Goal: Communication & Community: Answer question/provide support

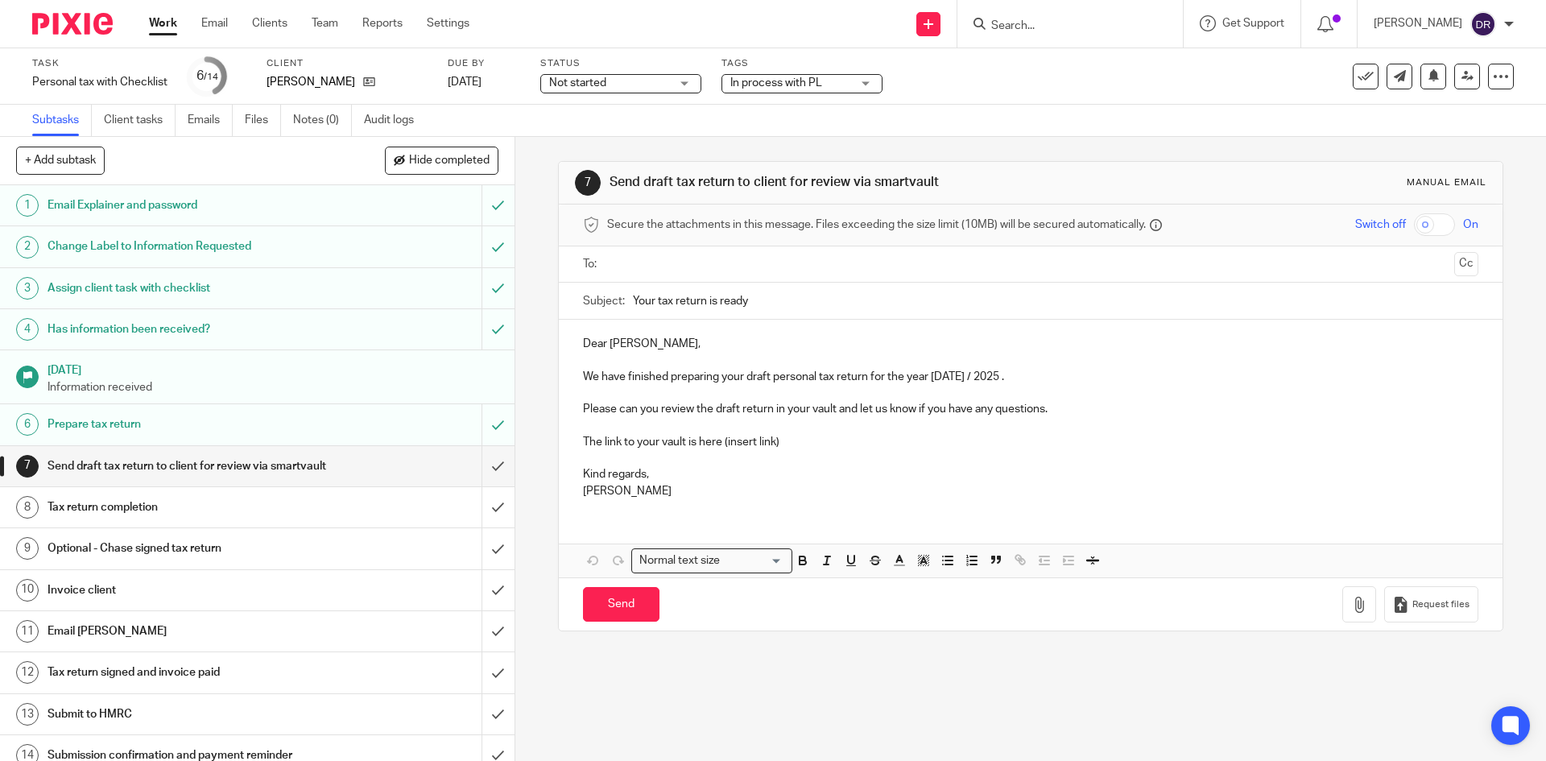
click at [1038, 26] on input "Search" at bounding box center [1062, 26] width 145 height 14
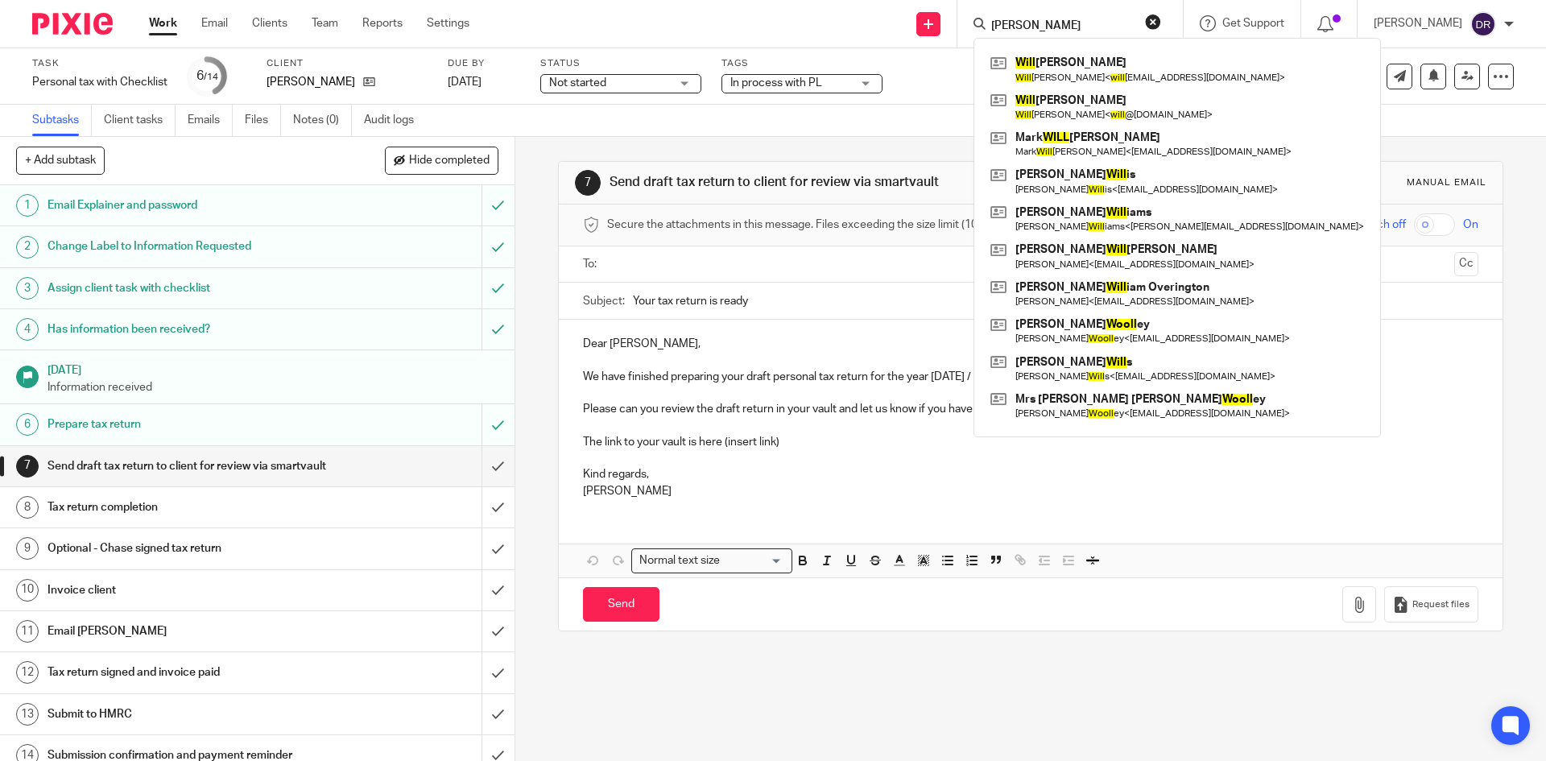
click button "submit" at bounding box center [0, 0] width 0 height 0
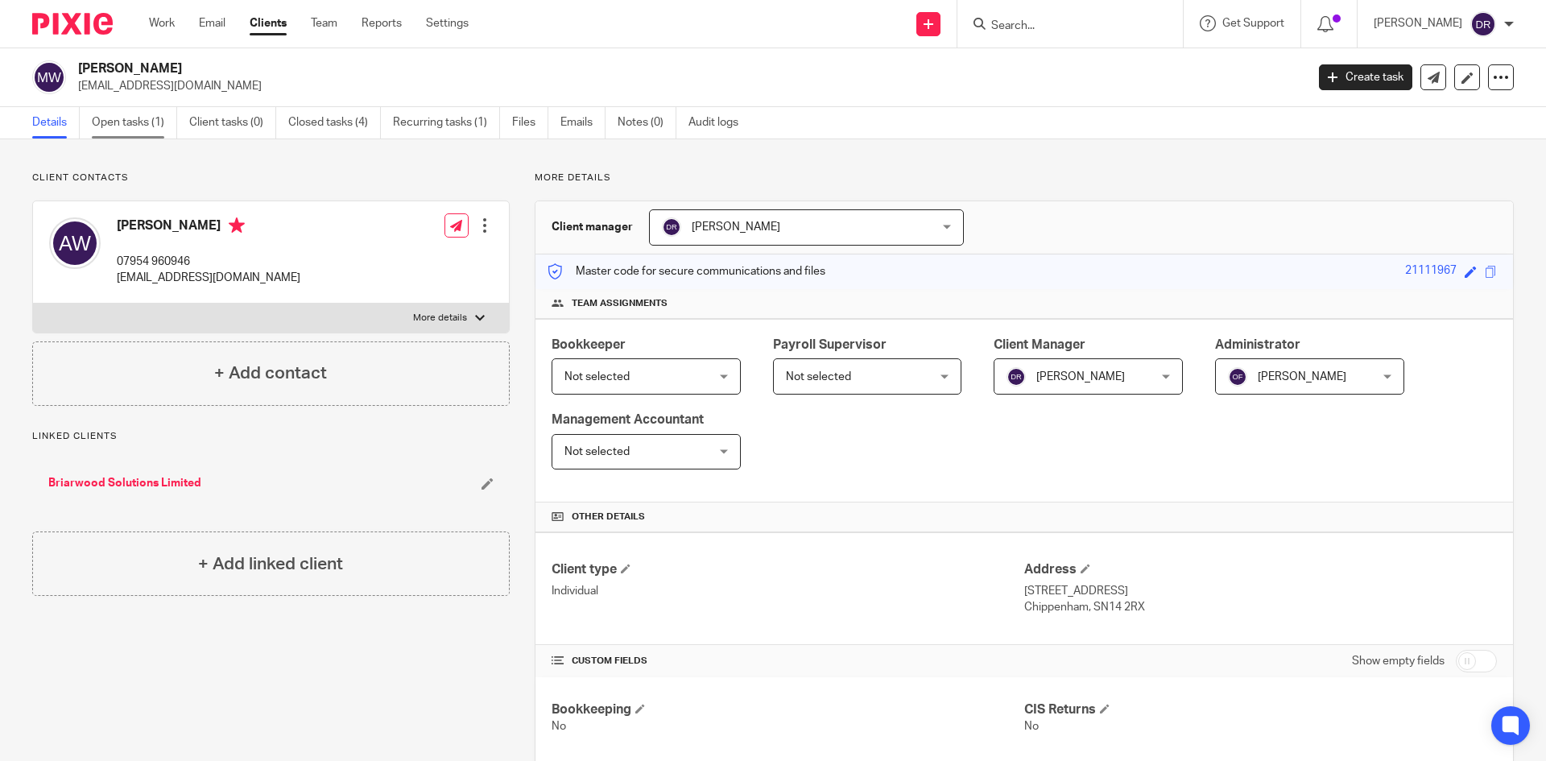
click at [138, 122] on link "Open tasks (1)" at bounding box center [134, 122] width 85 height 31
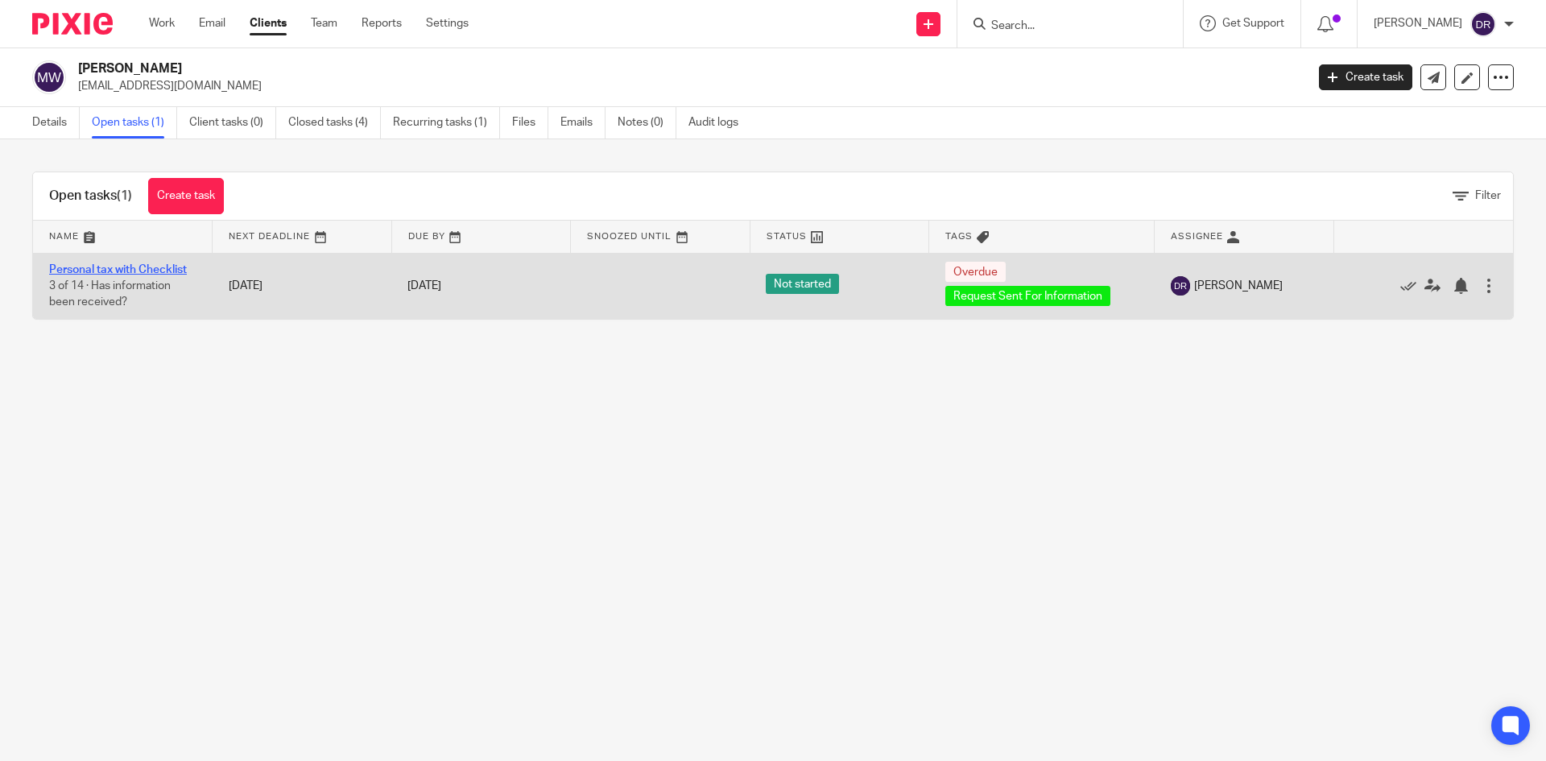
click at [132, 265] on link "Personal tax with Checklist" at bounding box center [118, 269] width 138 height 11
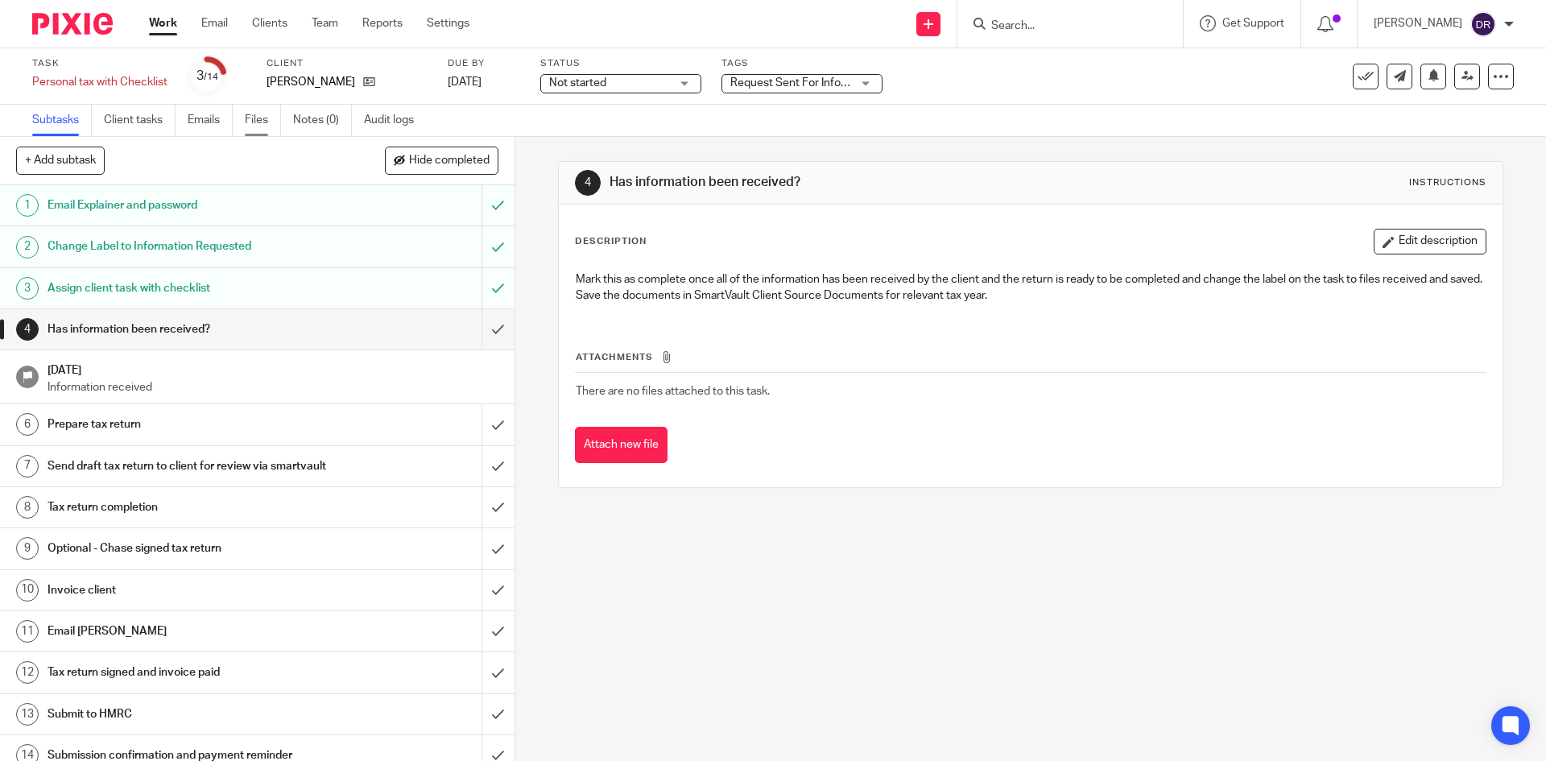
click at [252, 120] on link "Files" at bounding box center [263, 120] width 36 height 31
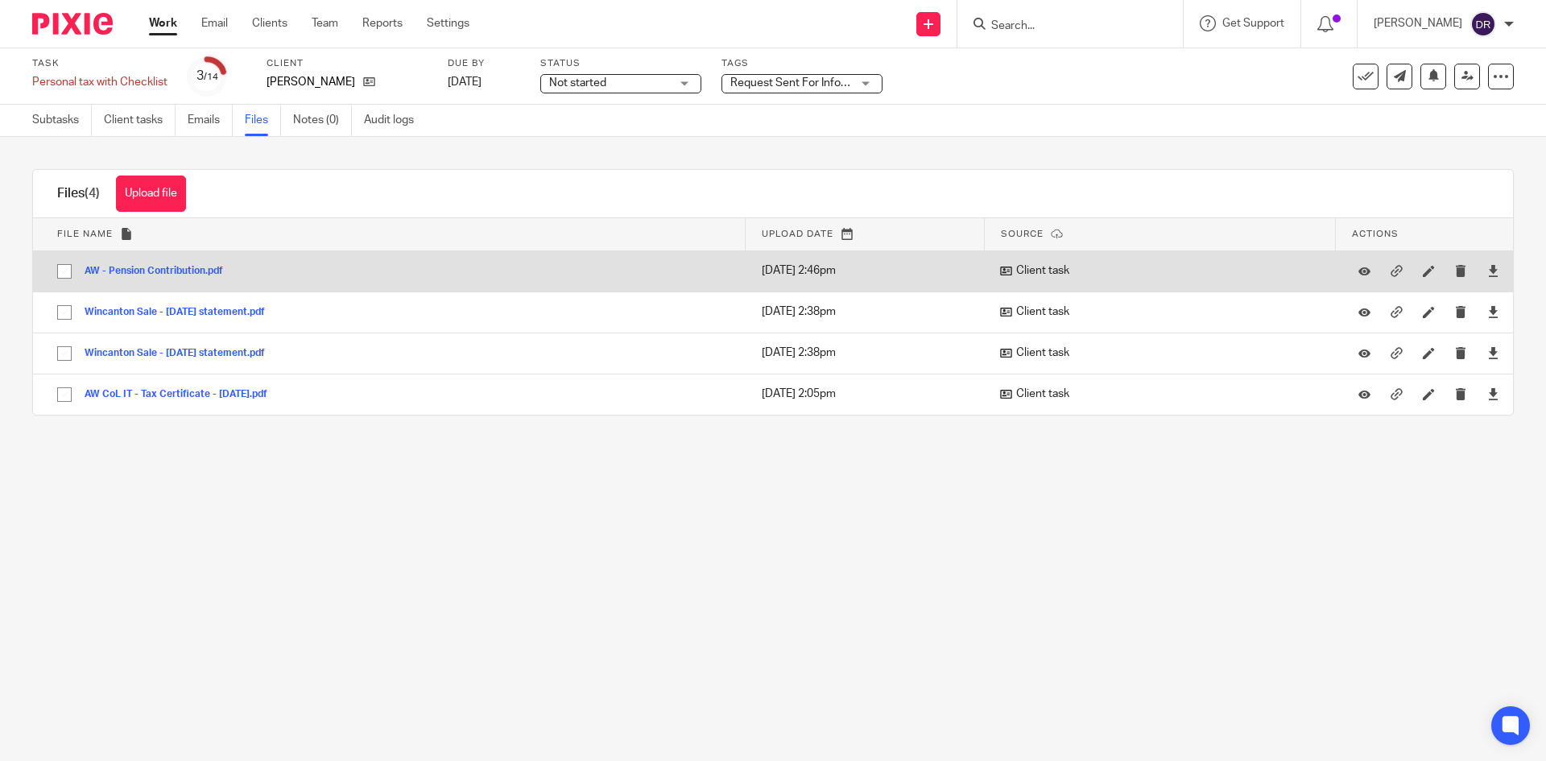
click at [66, 271] on input "checkbox" at bounding box center [64, 271] width 31 height 31
checkbox input "true"
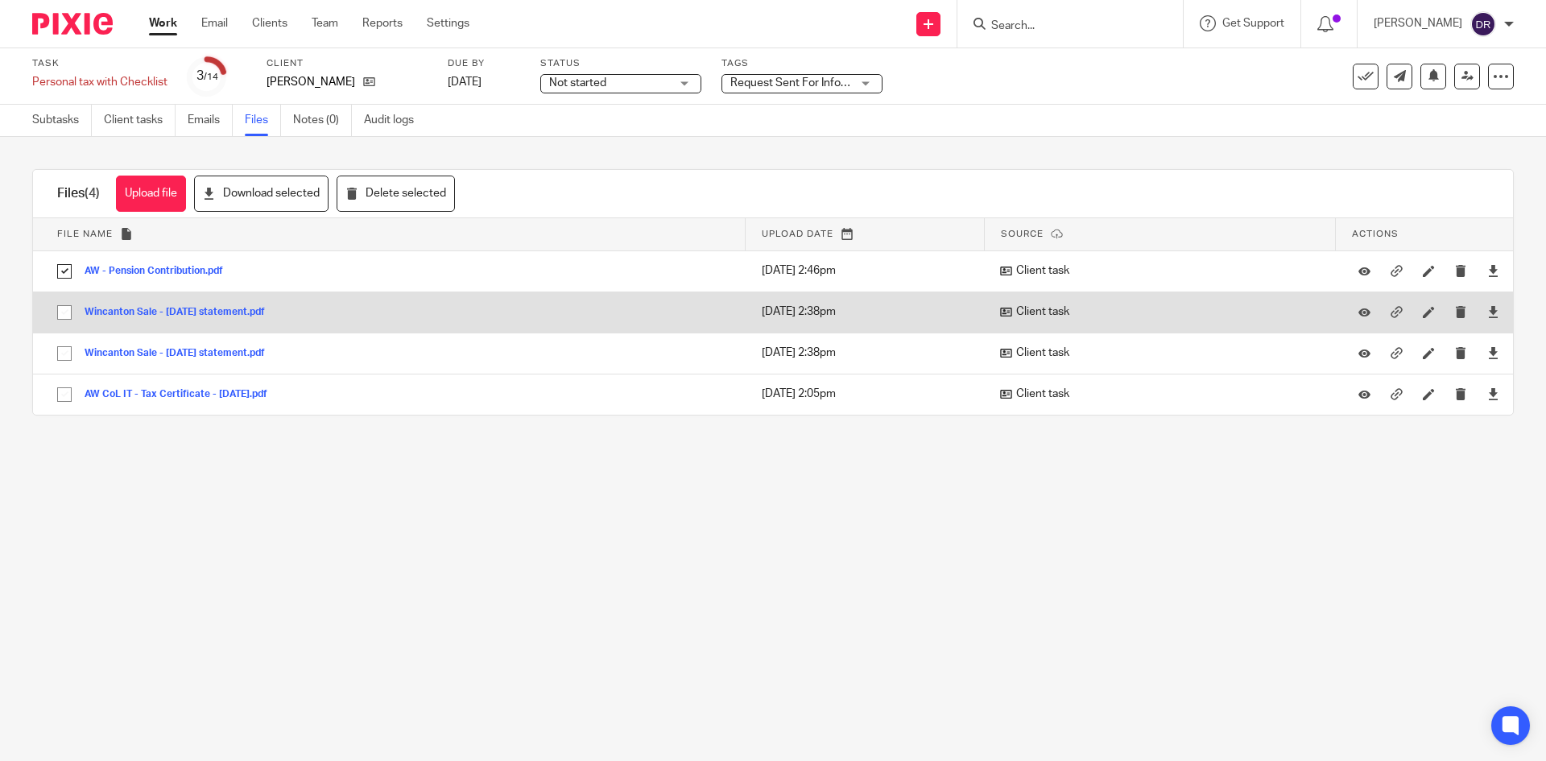
click at [64, 310] on input "checkbox" at bounding box center [64, 312] width 31 height 31
checkbox input "true"
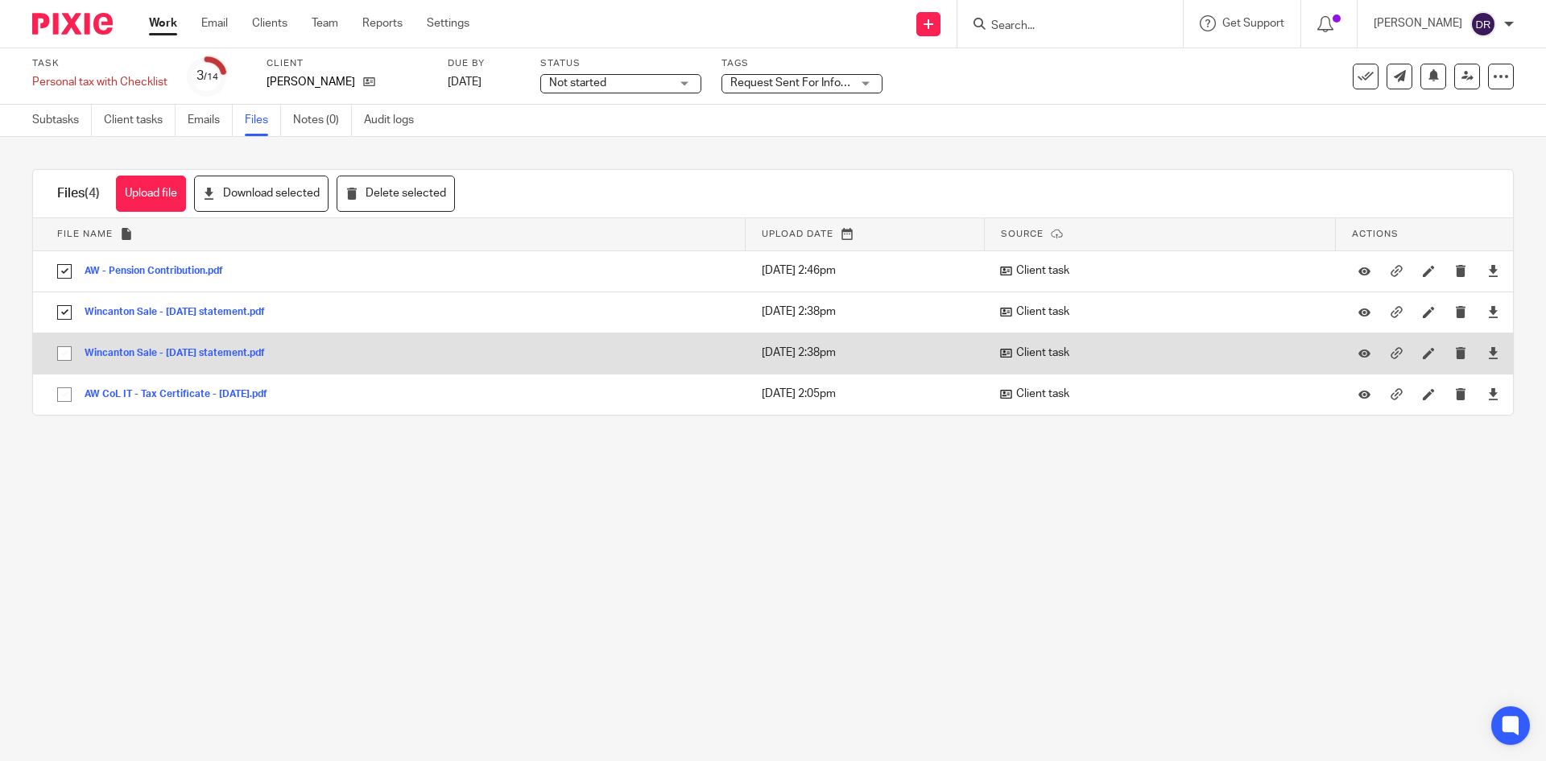
click at [64, 353] on input "checkbox" at bounding box center [64, 353] width 31 height 31
checkbox input "true"
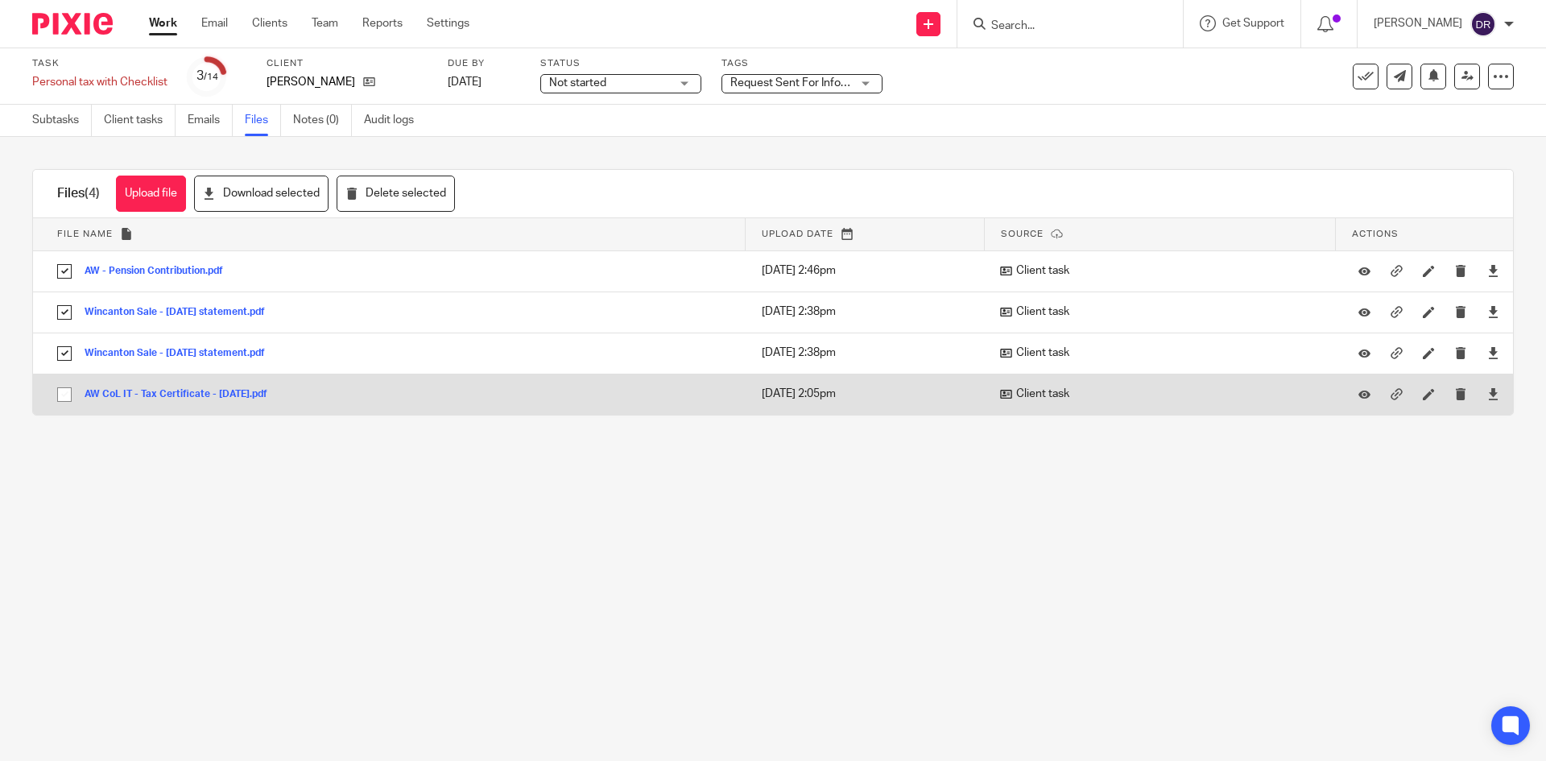
click at [61, 397] on input "checkbox" at bounding box center [64, 394] width 31 height 31
checkbox input "true"
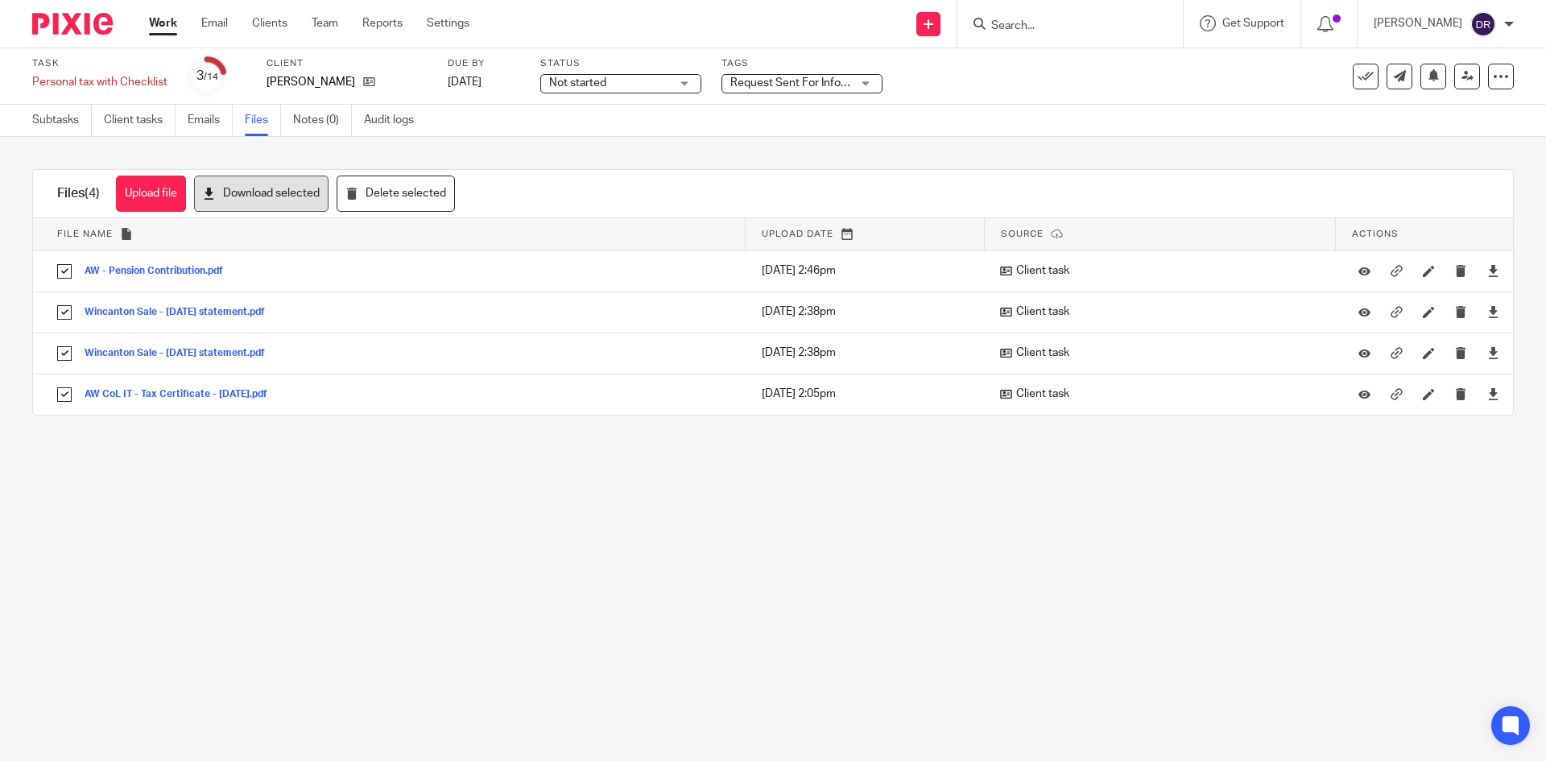
click at [264, 192] on button "Download selected" at bounding box center [261, 194] width 134 height 36
click at [375, 82] on icon at bounding box center [369, 82] width 12 height 12
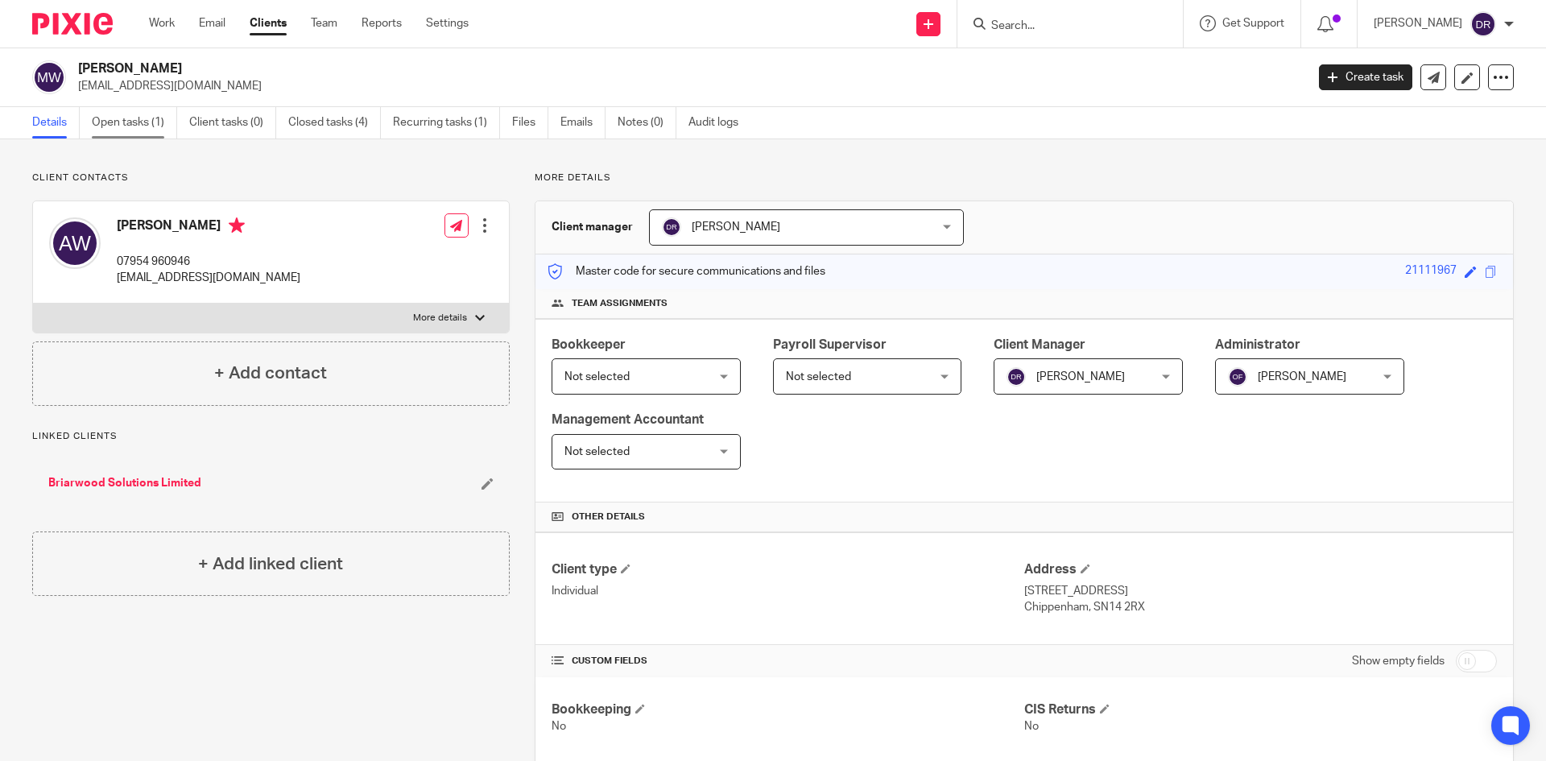
click at [130, 123] on link "Open tasks (1)" at bounding box center [134, 122] width 85 height 31
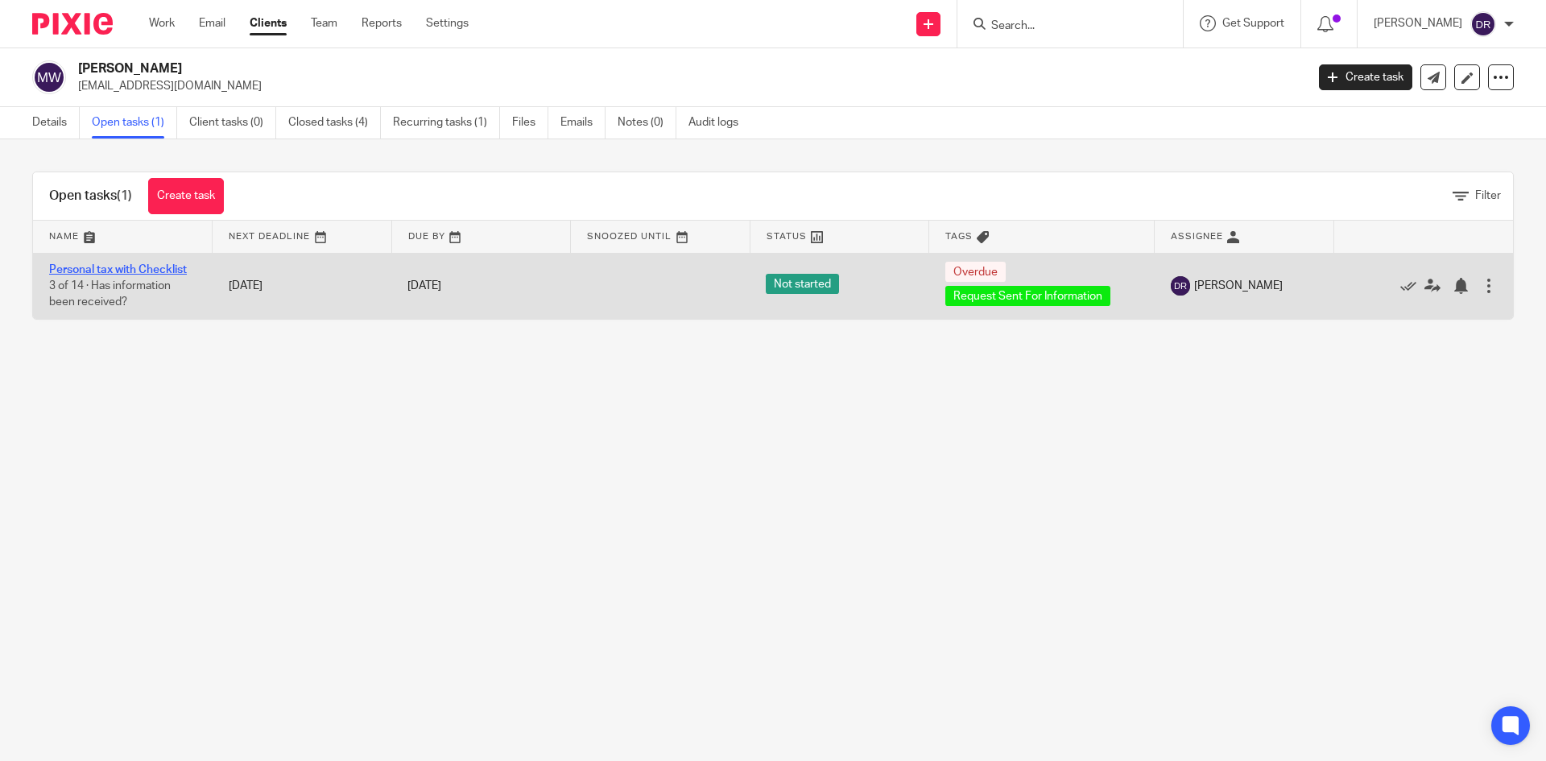
click at [137, 267] on td "Personal tax with Checklist 3 of 14 · Has information been received?" at bounding box center [123, 286] width 180 height 66
click at [138, 267] on link "Personal tax with Checklist" at bounding box center [118, 269] width 138 height 11
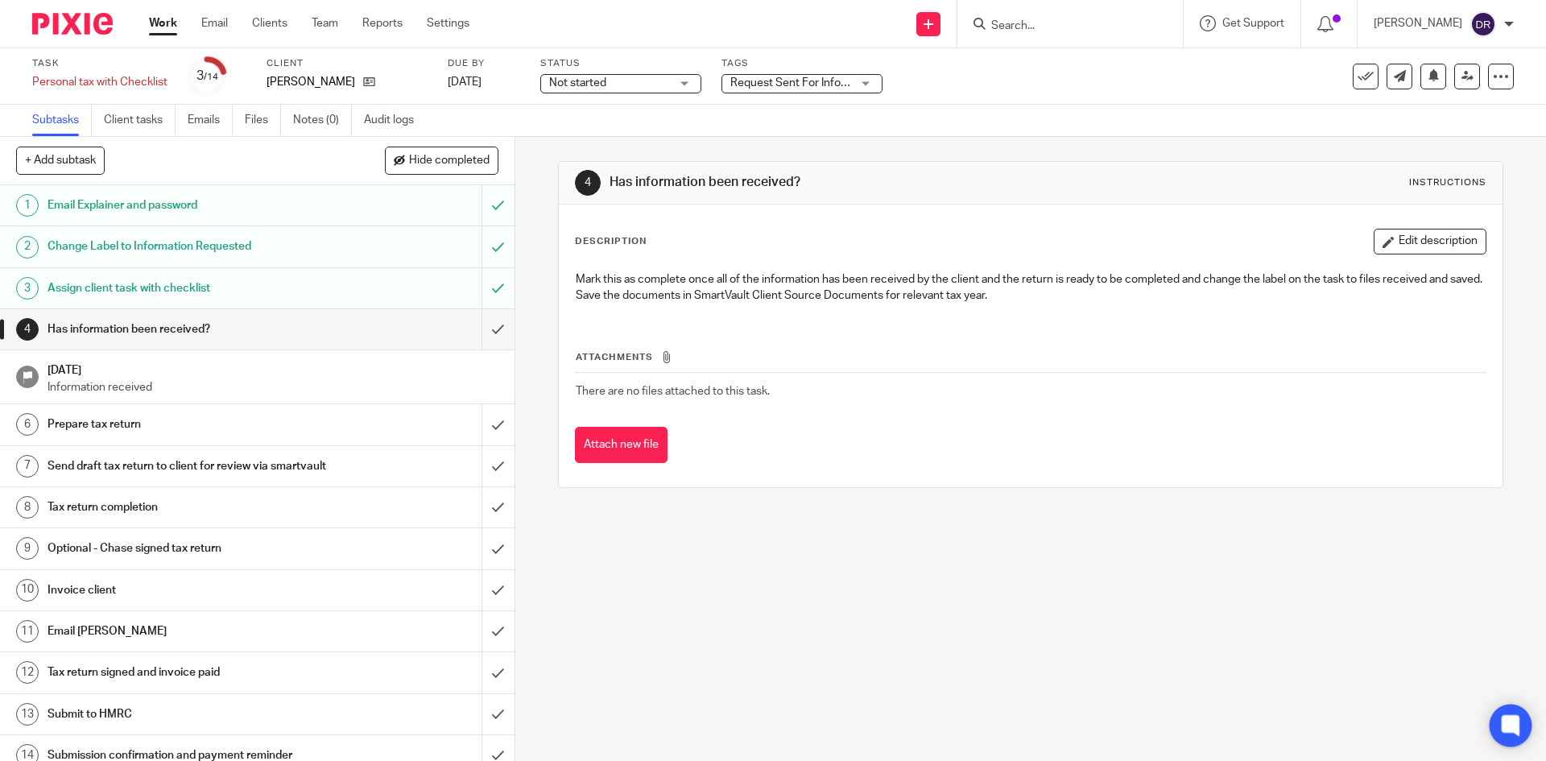
click at [1513, 722] on icon at bounding box center [1510, 725] width 12 height 12
click at [162, 287] on h1 "Assign client task with checklist" at bounding box center [187, 288] width 279 height 24
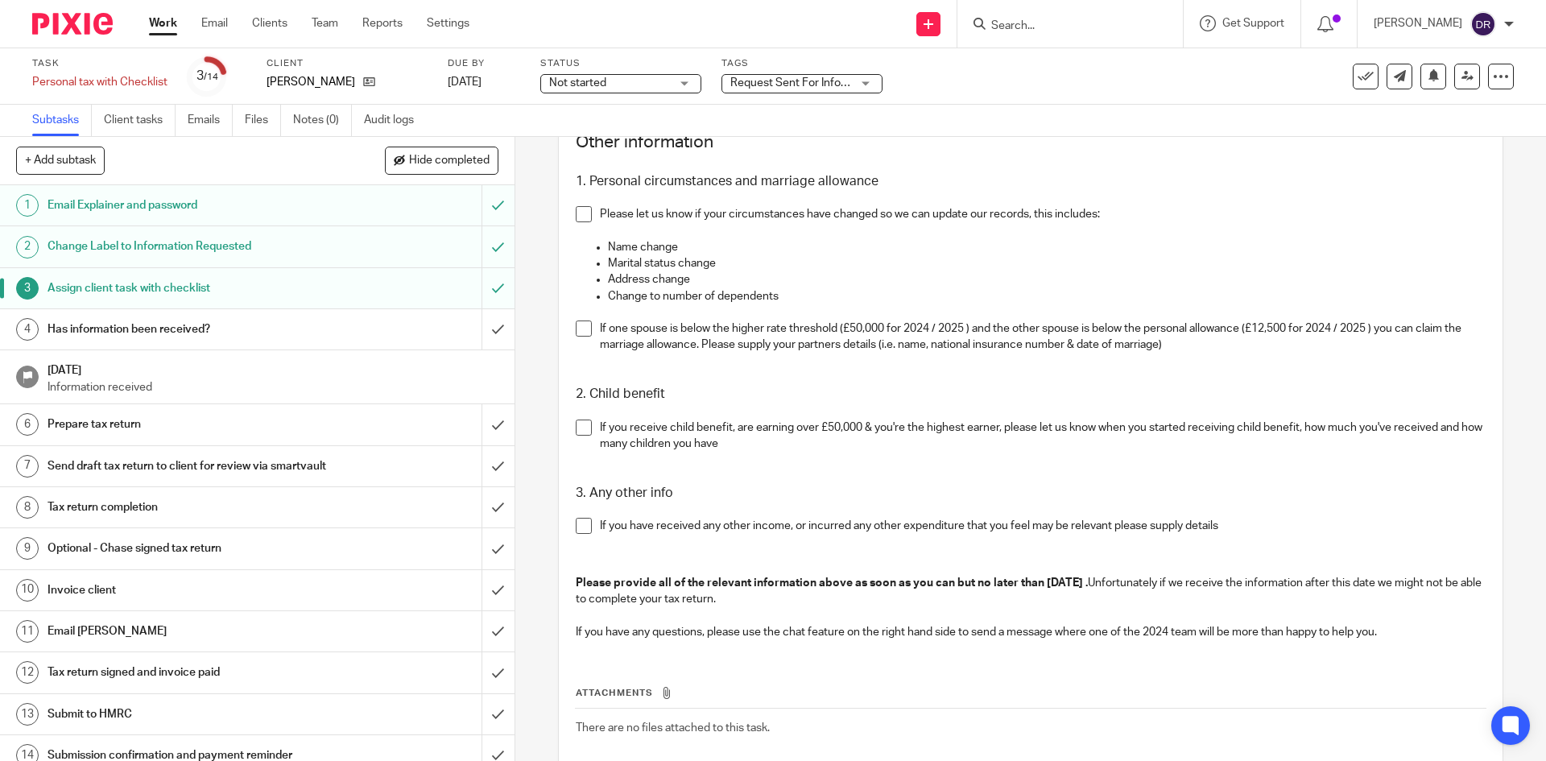
scroll to position [2306, 0]
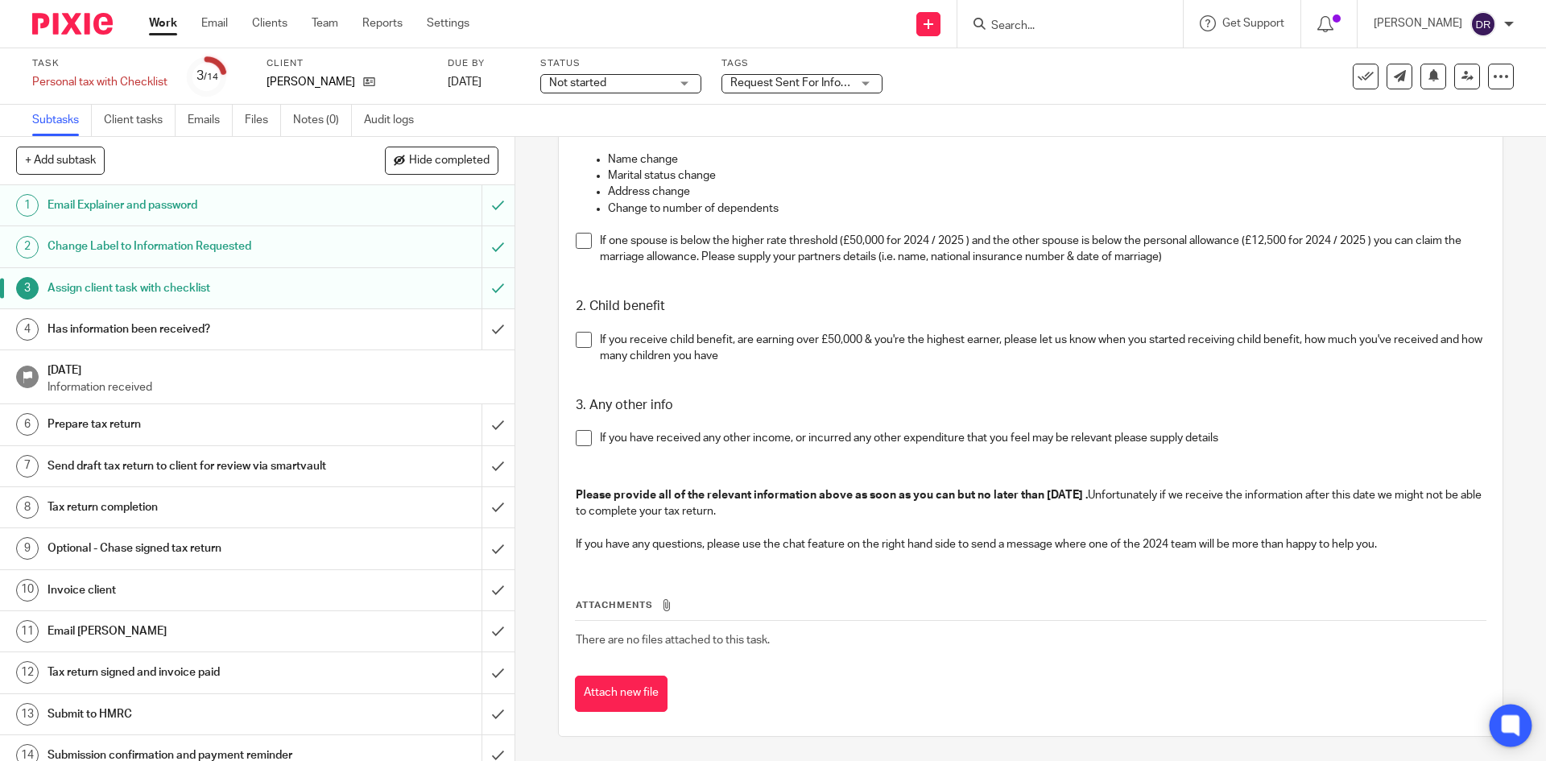
click at [1511, 726] on icon at bounding box center [1510, 725] width 12 height 12
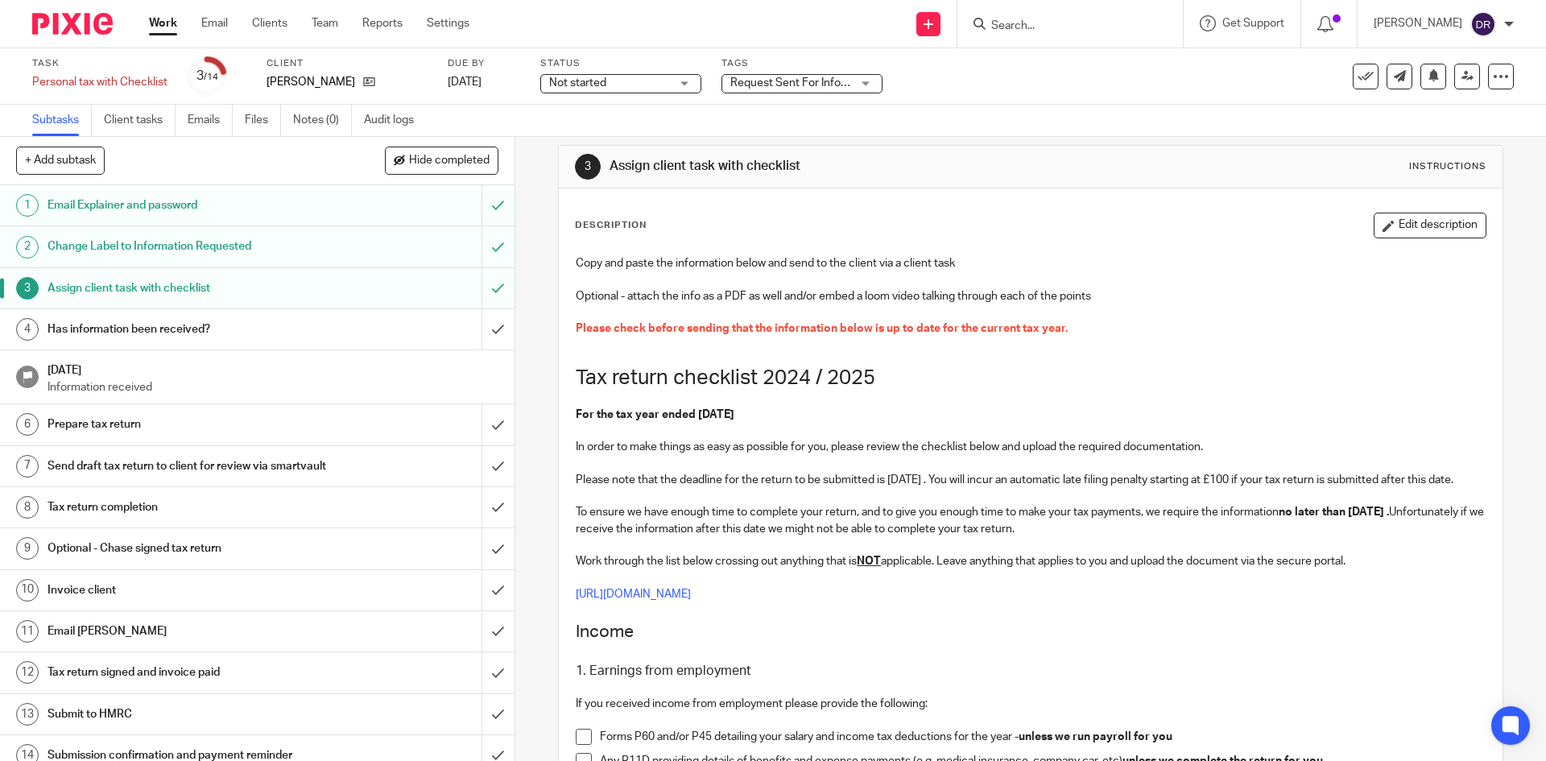
scroll to position [0, 0]
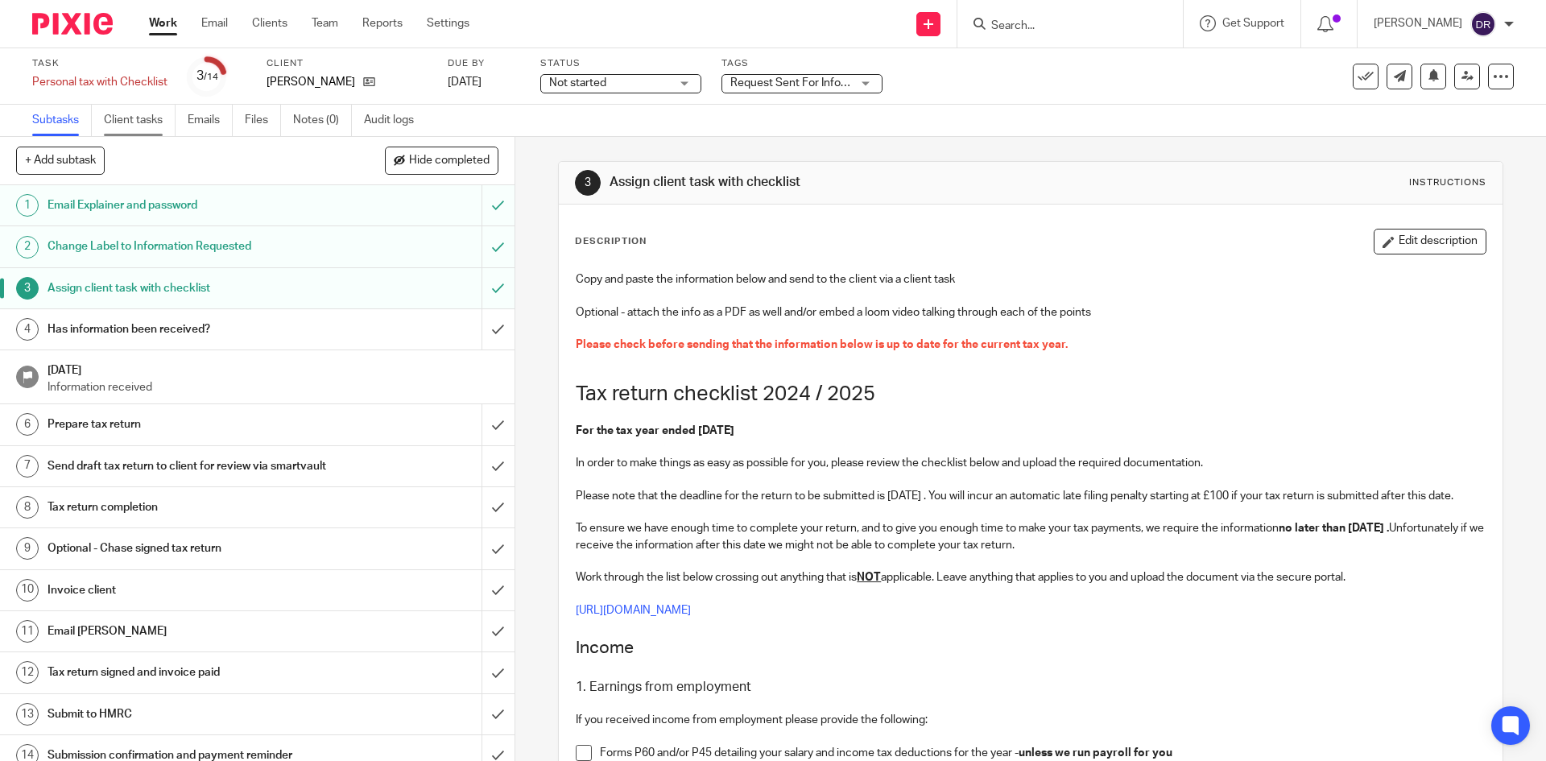
click at [145, 125] on link "Client tasks" at bounding box center [140, 120] width 72 height 31
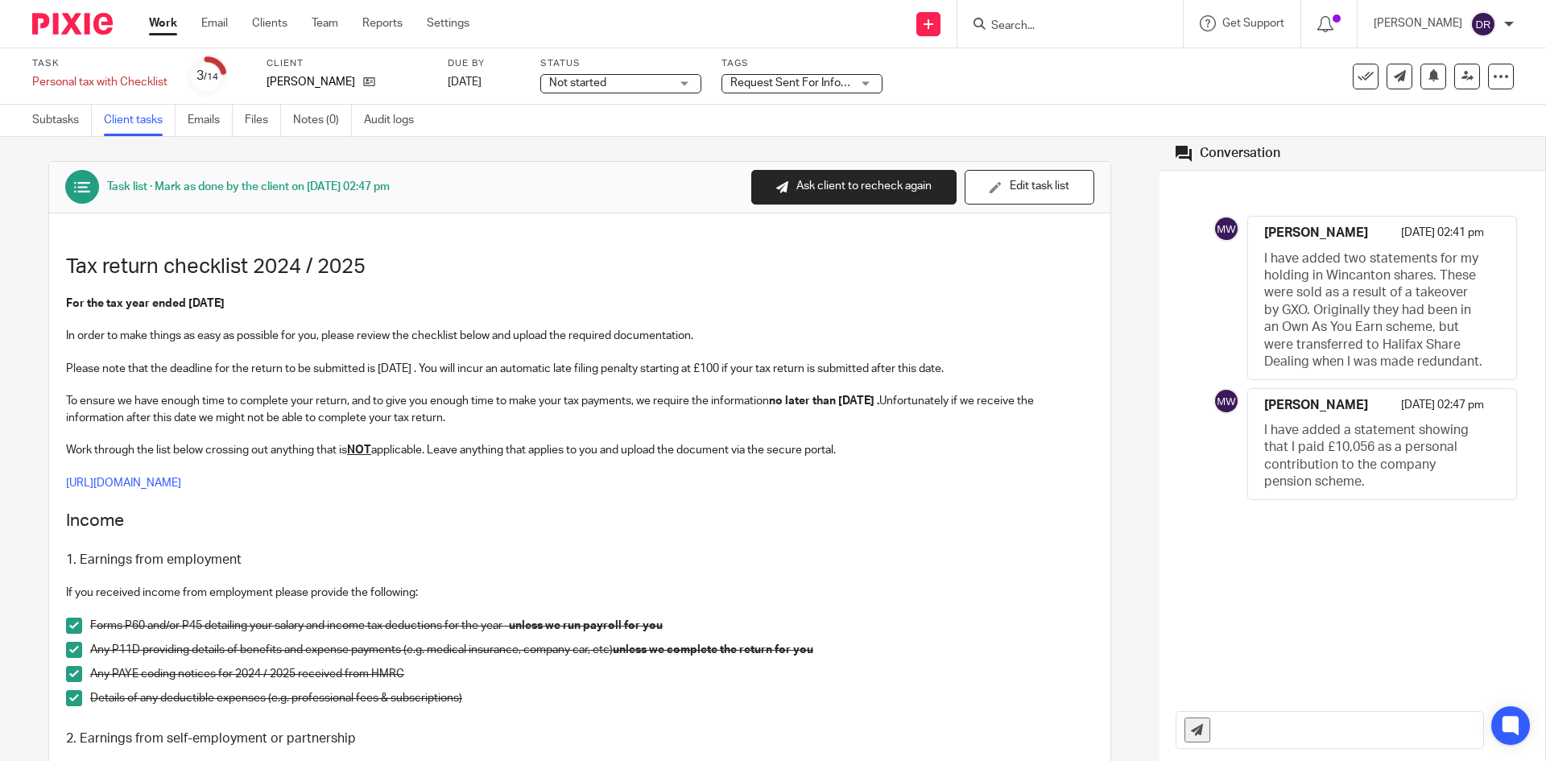
click at [1057, 14] on form at bounding box center [1076, 24] width 172 height 20
click at [1052, 31] on input "Search" at bounding box center [1062, 26] width 145 height 14
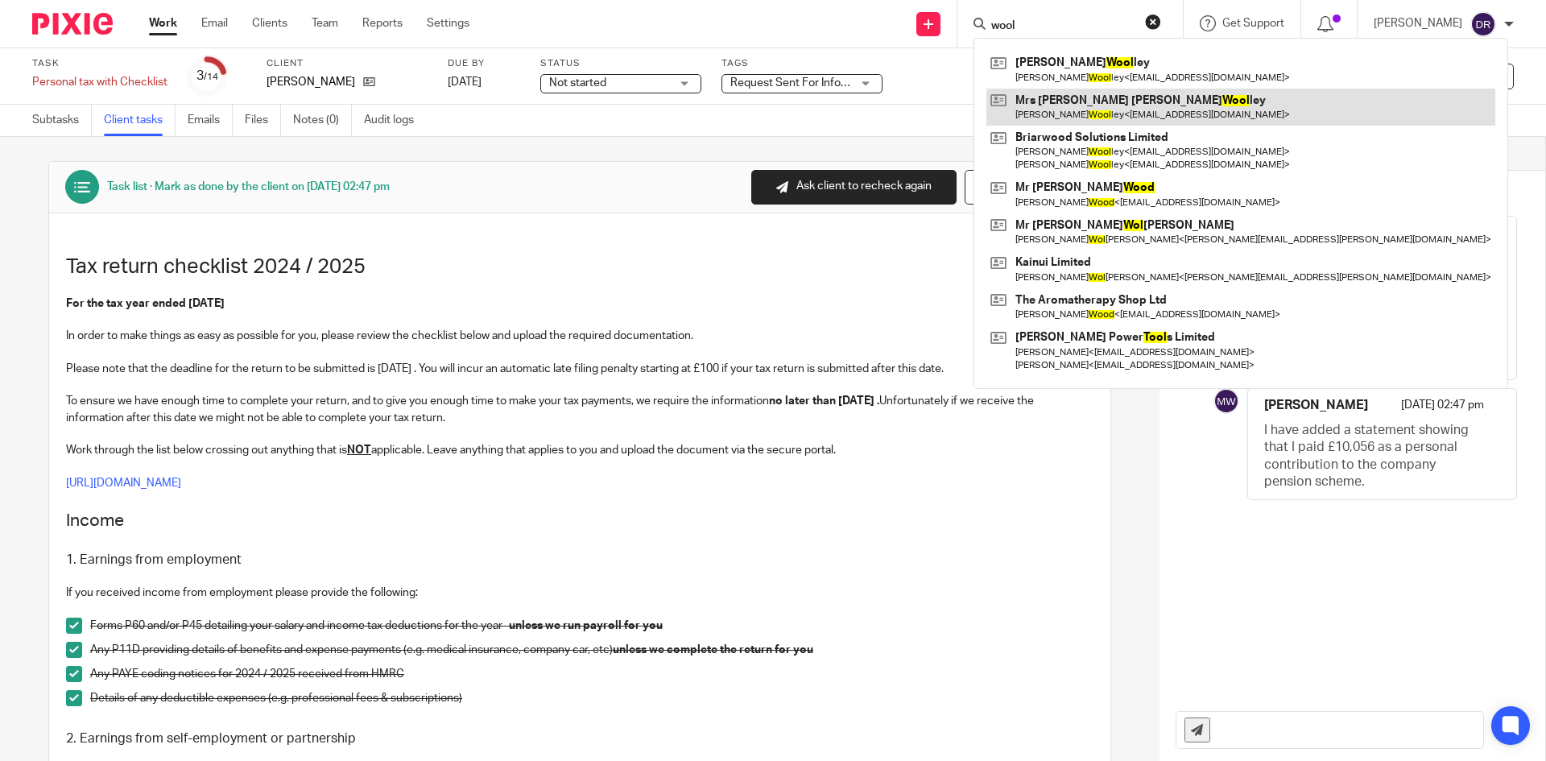
type input "wool"
click at [1127, 101] on link at bounding box center [1240, 107] width 509 height 37
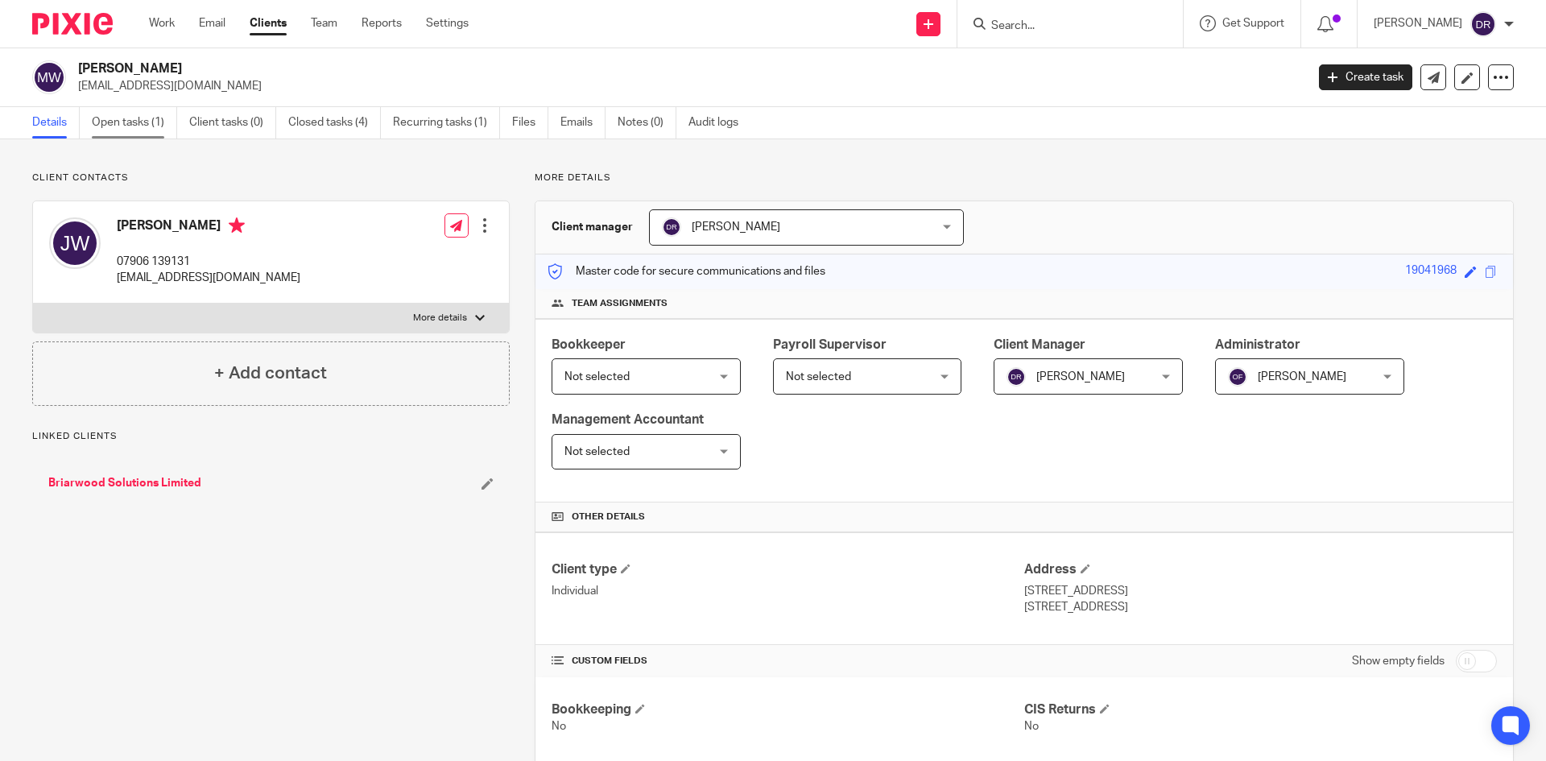
click at [155, 123] on link "Open tasks (1)" at bounding box center [134, 122] width 85 height 31
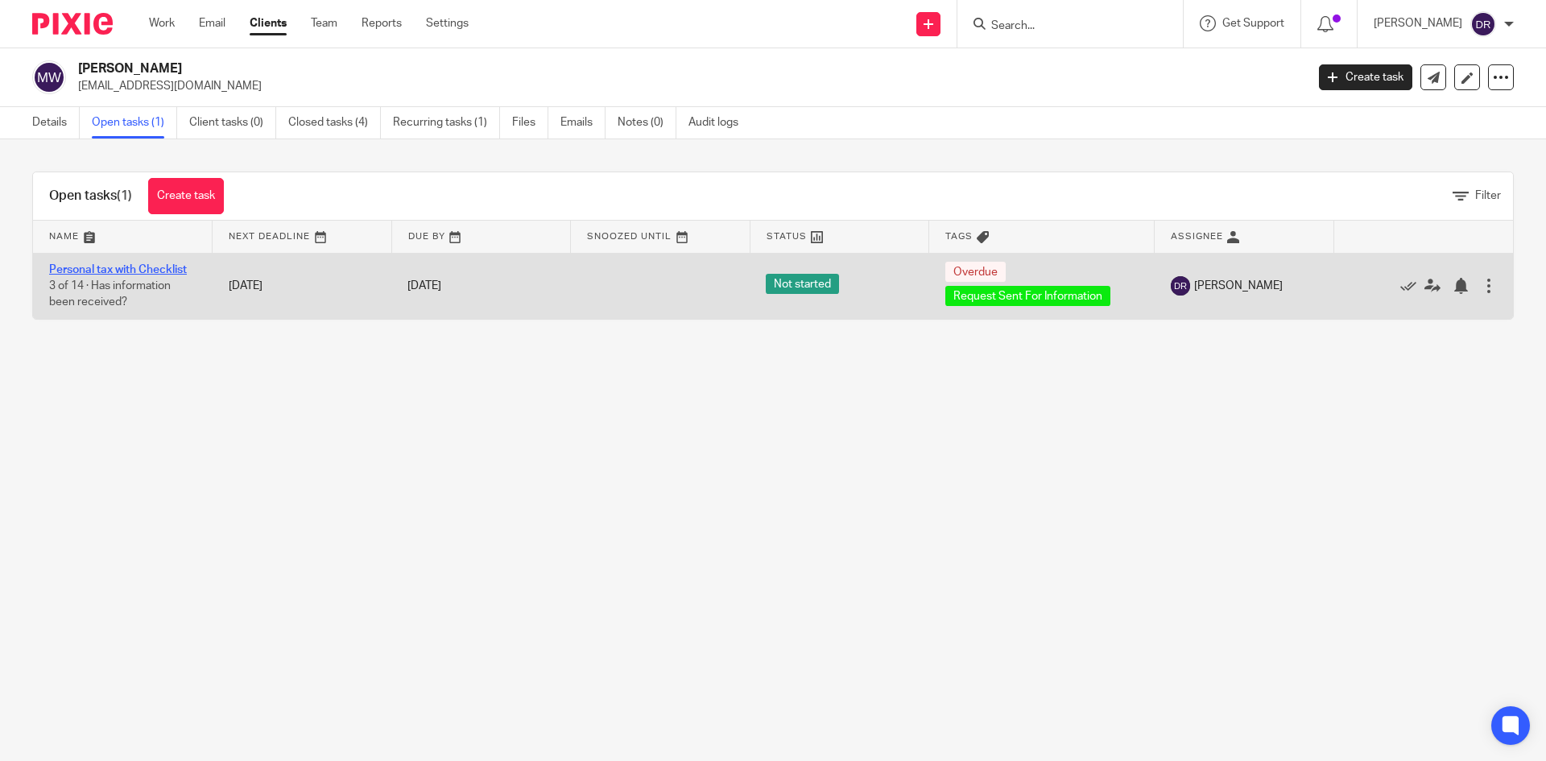
click at [174, 267] on link "Personal tax with Checklist" at bounding box center [118, 269] width 138 height 11
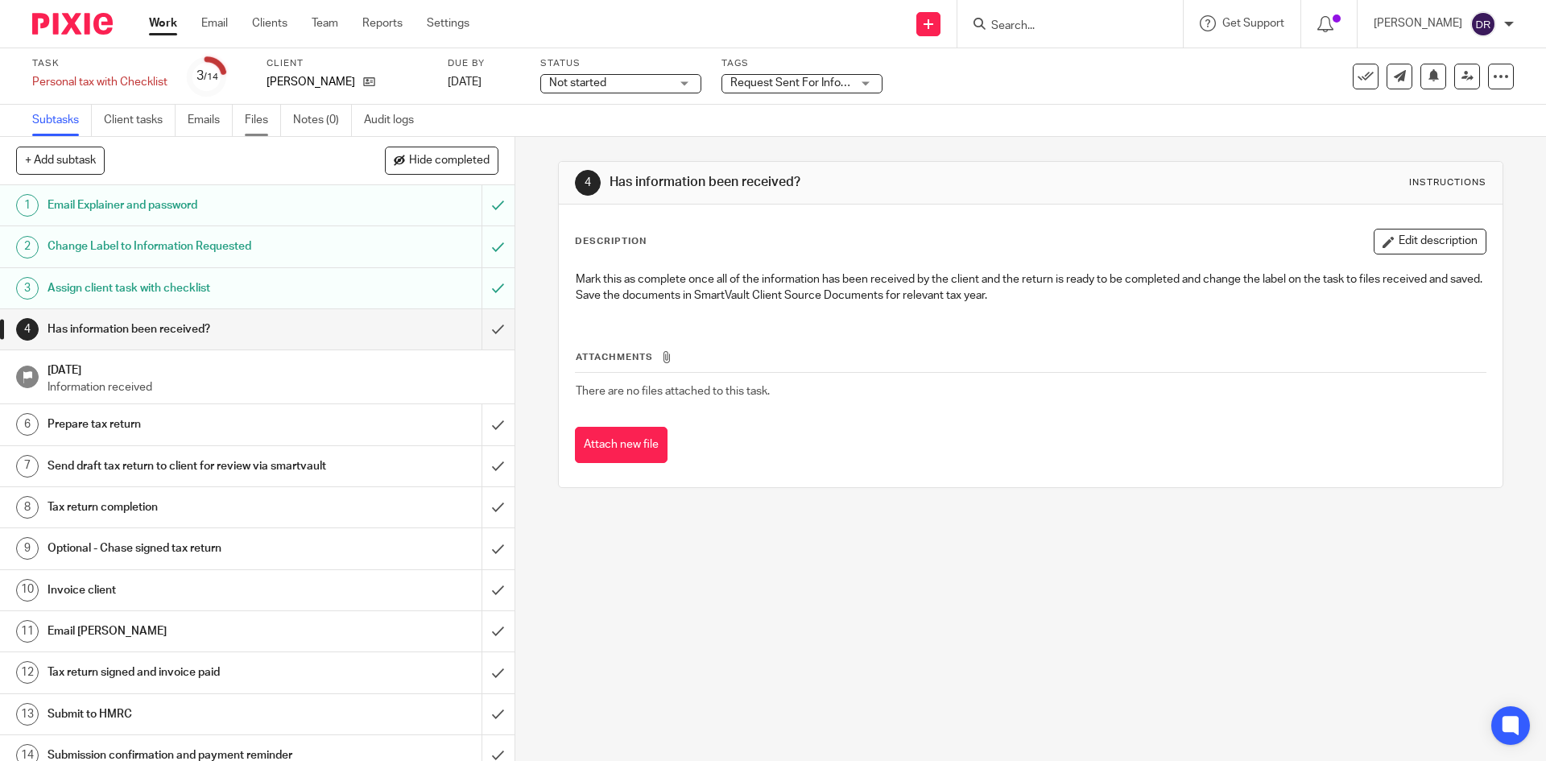
click at [258, 119] on link "Files" at bounding box center [263, 120] width 36 height 31
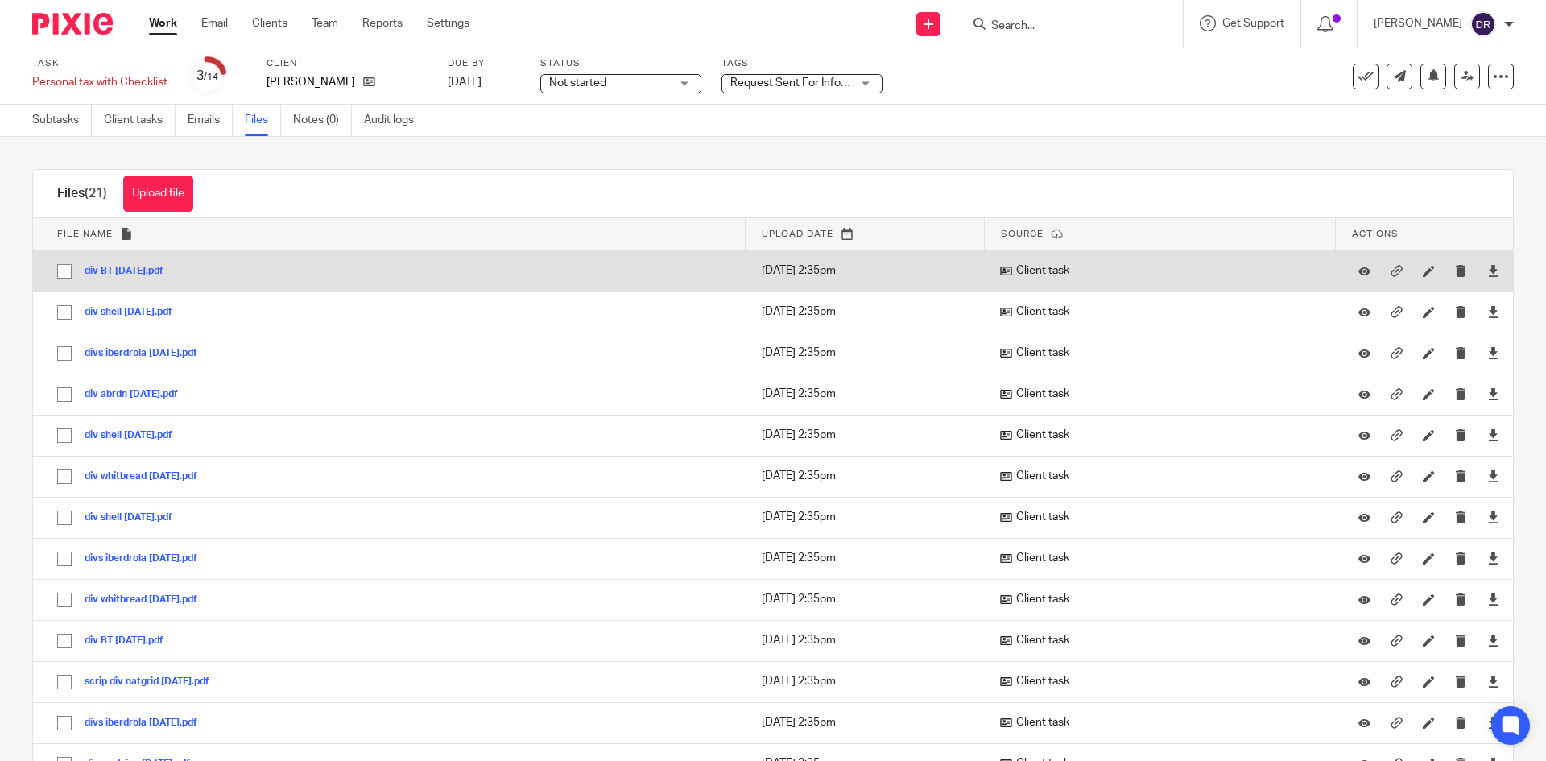
click at [61, 274] on input "checkbox" at bounding box center [64, 271] width 31 height 31
checkbox input "true"
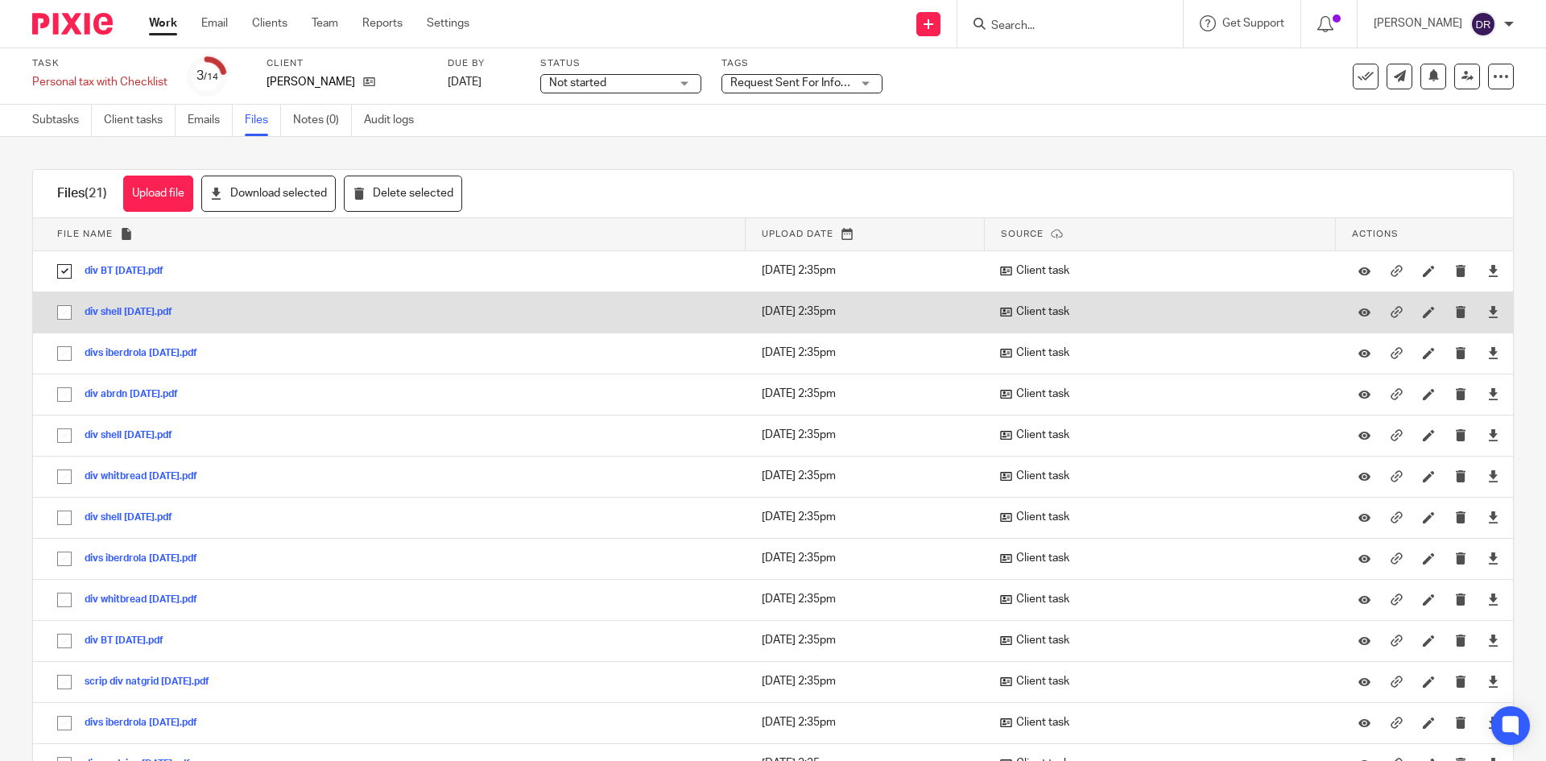
click at [65, 308] on input "checkbox" at bounding box center [64, 312] width 31 height 31
checkbox input "true"
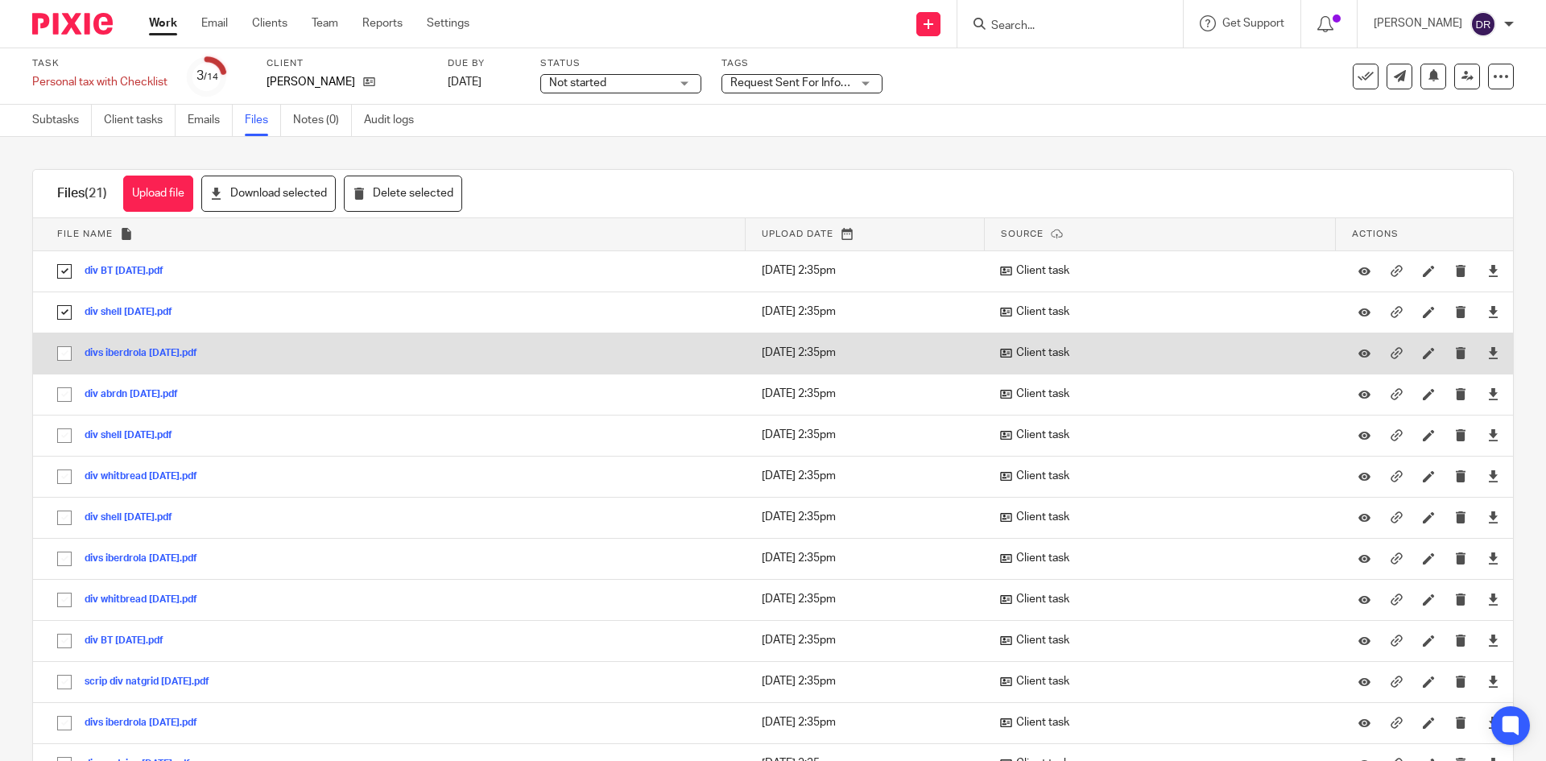
click at [64, 350] on input "checkbox" at bounding box center [64, 353] width 31 height 31
checkbox input "true"
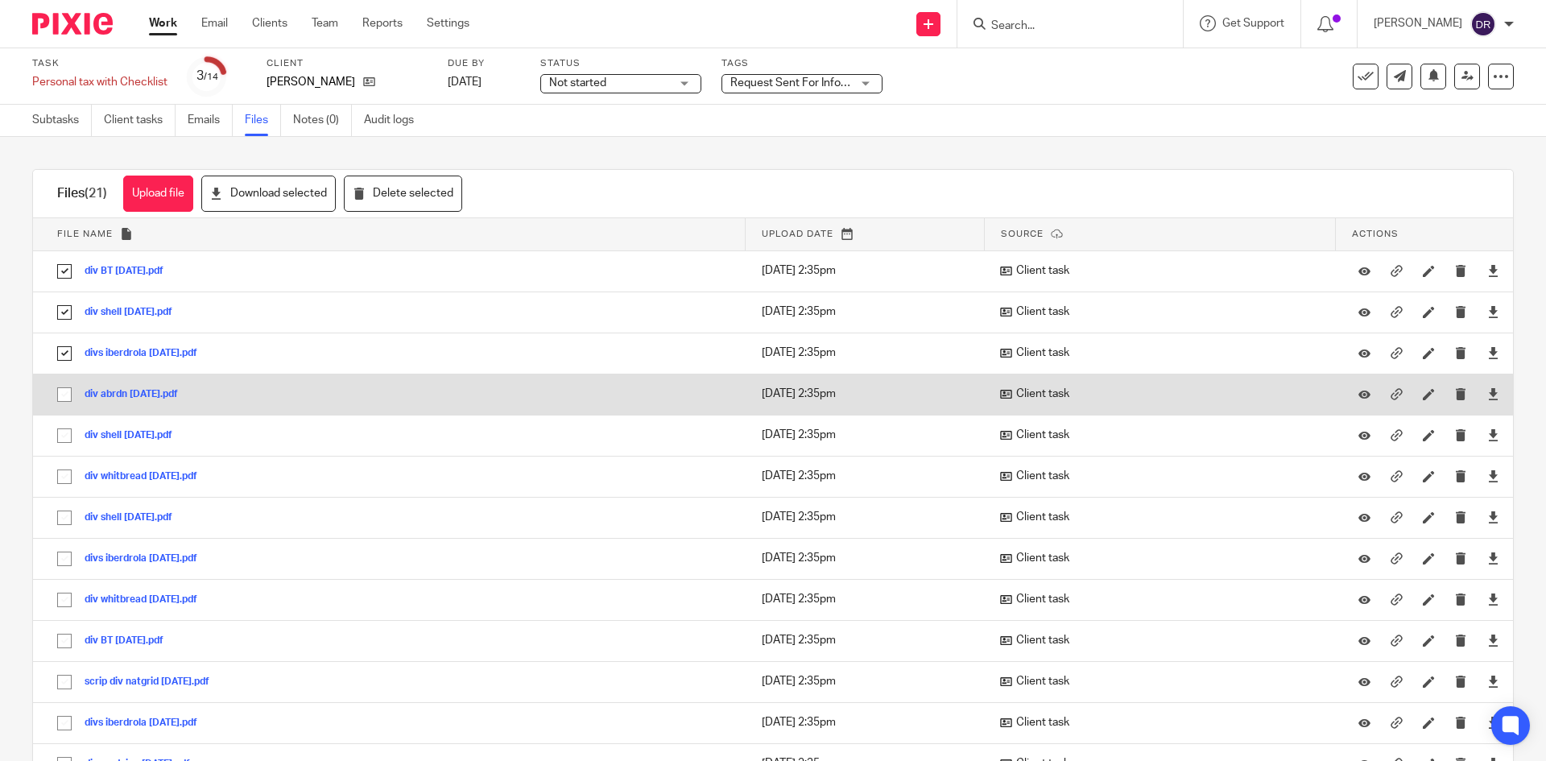
click at [64, 391] on input "checkbox" at bounding box center [64, 394] width 31 height 31
checkbox input "true"
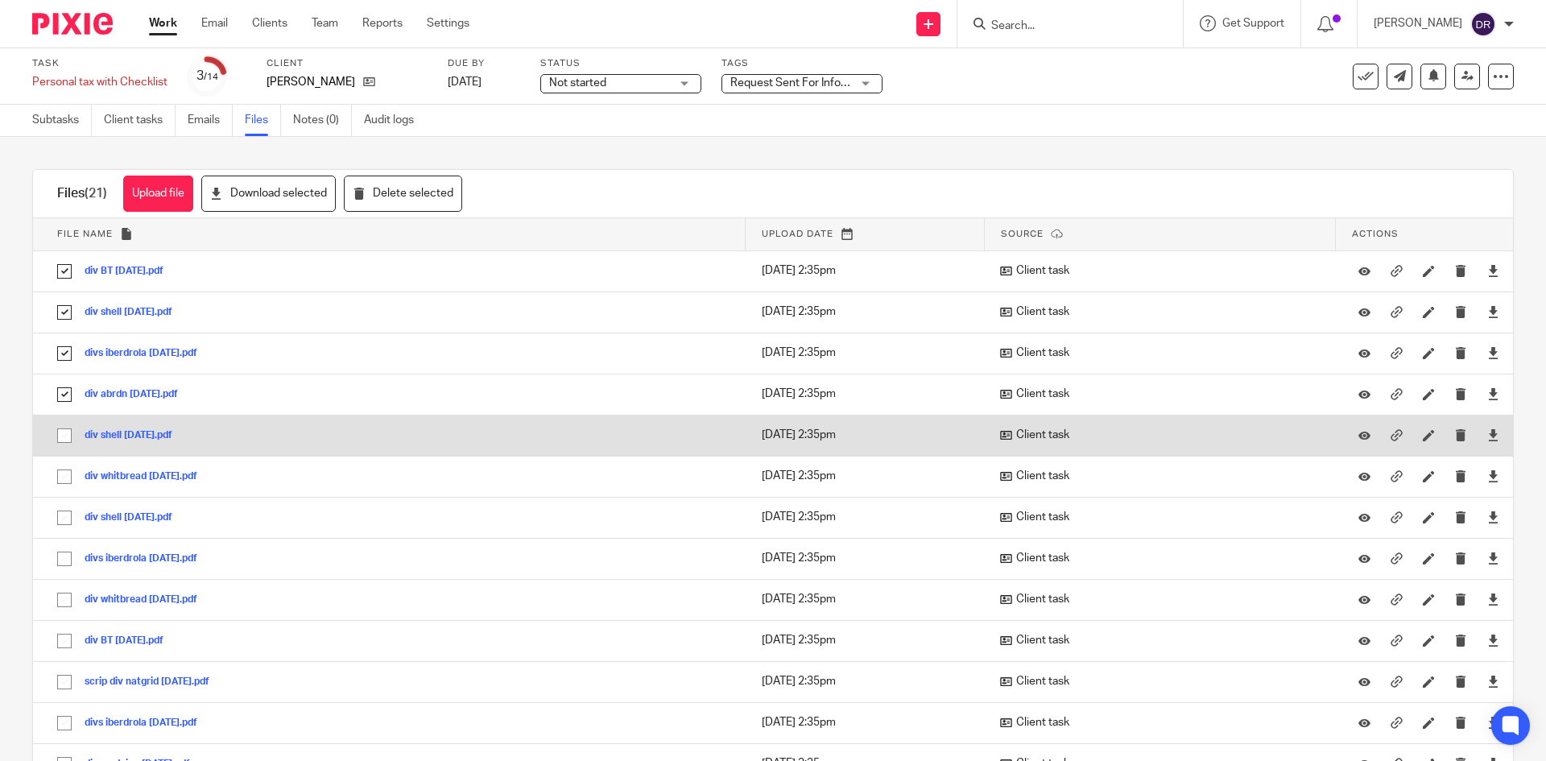
click at [64, 434] on input "checkbox" at bounding box center [64, 435] width 31 height 31
checkbox input "true"
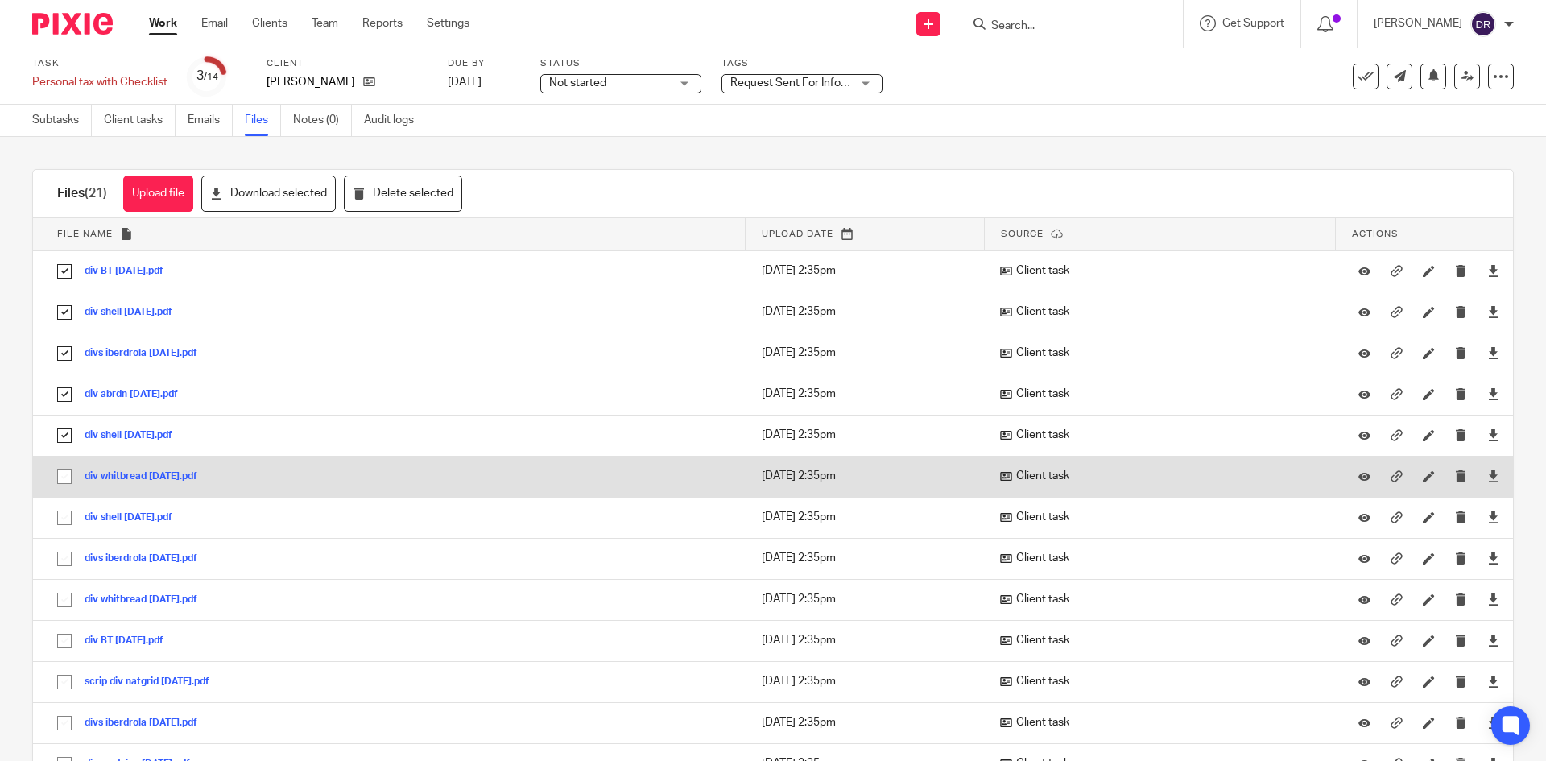
drag, startPoint x: 61, startPoint y: 475, endPoint x: 67, endPoint y: 491, distance: 17.1
click at [62, 477] on input "checkbox" at bounding box center [64, 476] width 31 height 31
checkbox input "true"
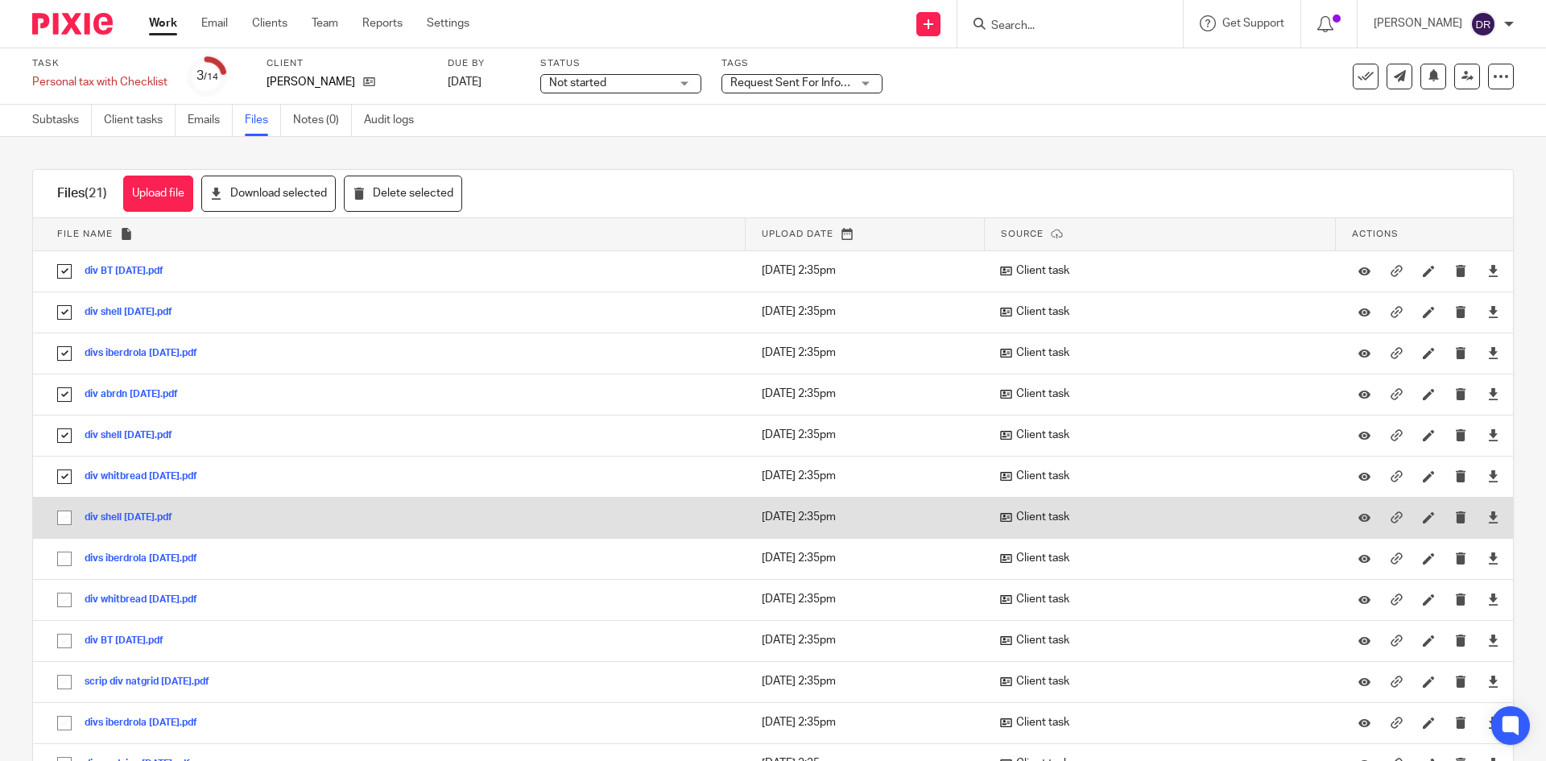
click at [66, 521] on input "checkbox" at bounding box center [64, 517] width 31 height 31
checkbox input "true"
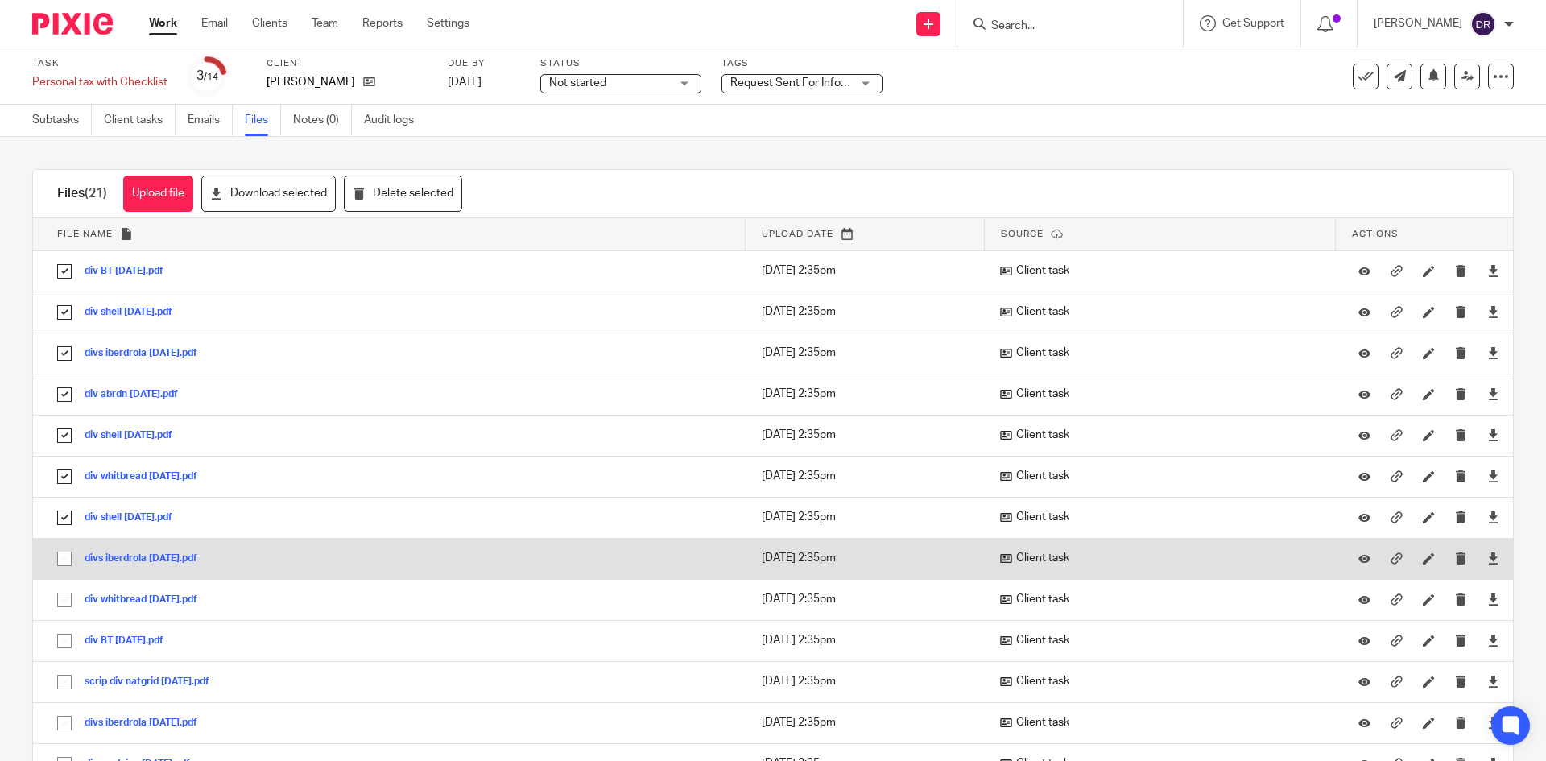
click at [66, 552] on input "checkbox" at bounding box center [64, 559] width 31 height 31
checkbox input "true"
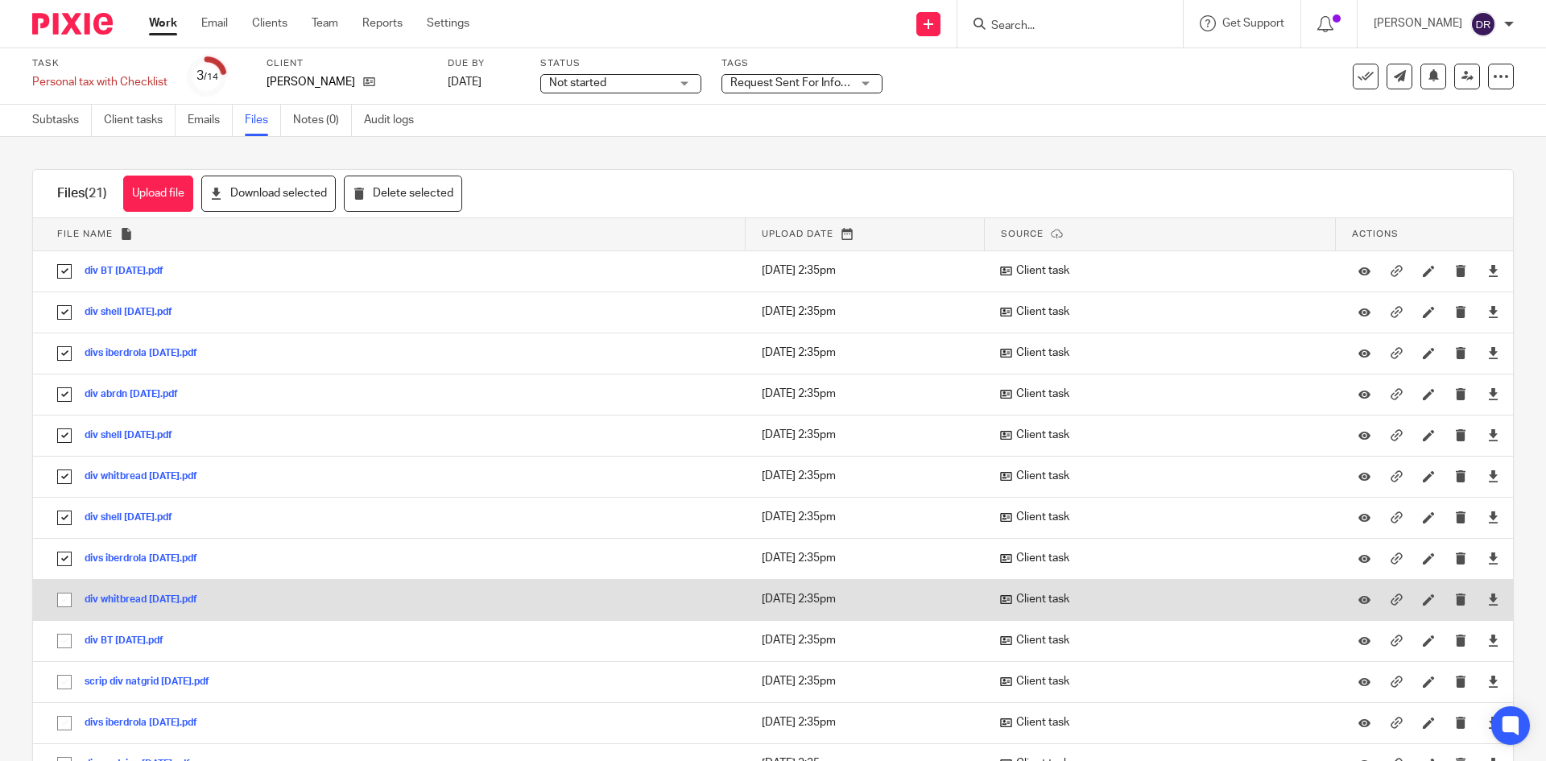
click at [75, 603] on input "checkbox" at bounding box center [64, 600] width 31 height 31
checkbox input "true"
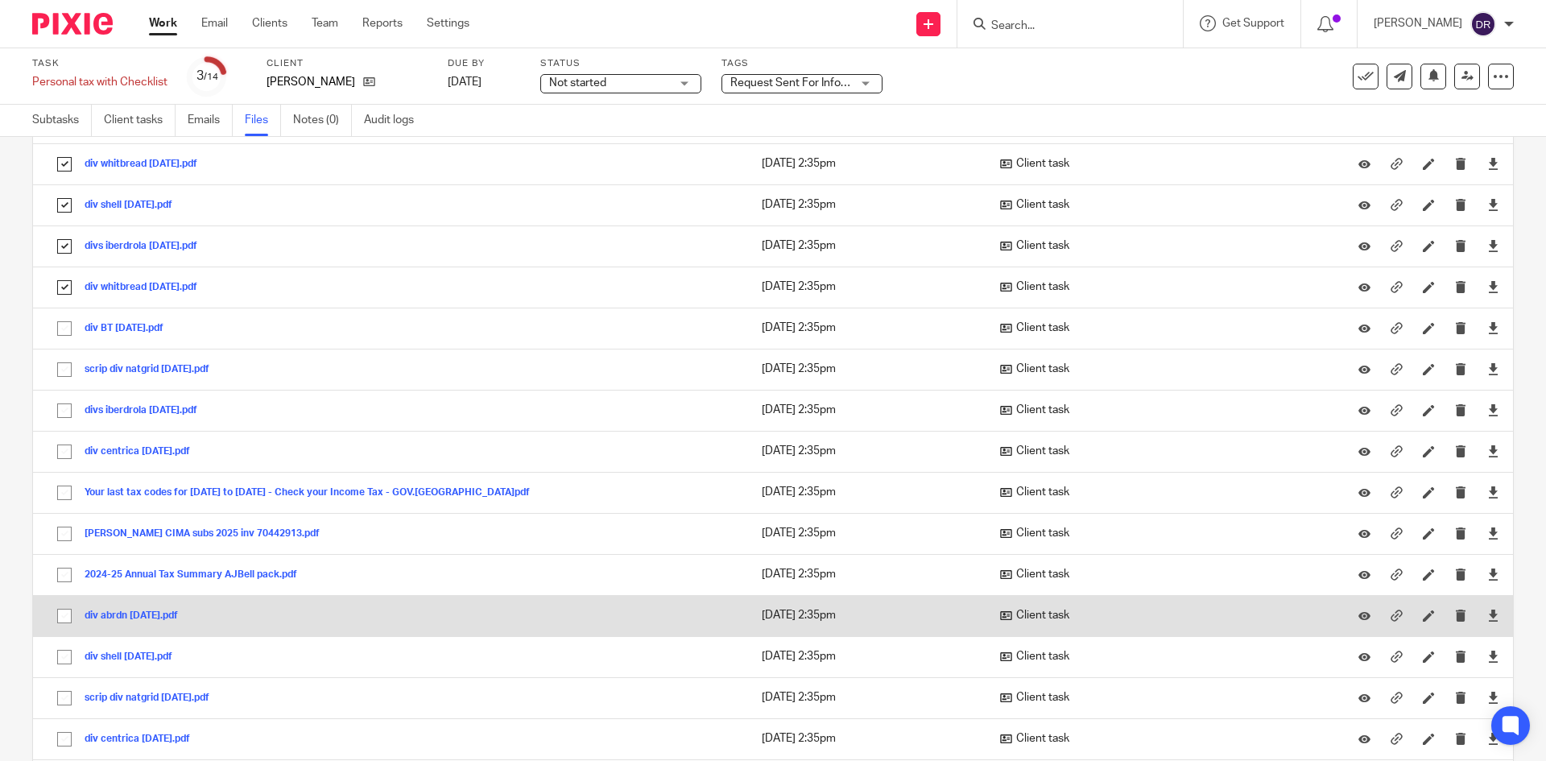
scroll to position [322, 0]
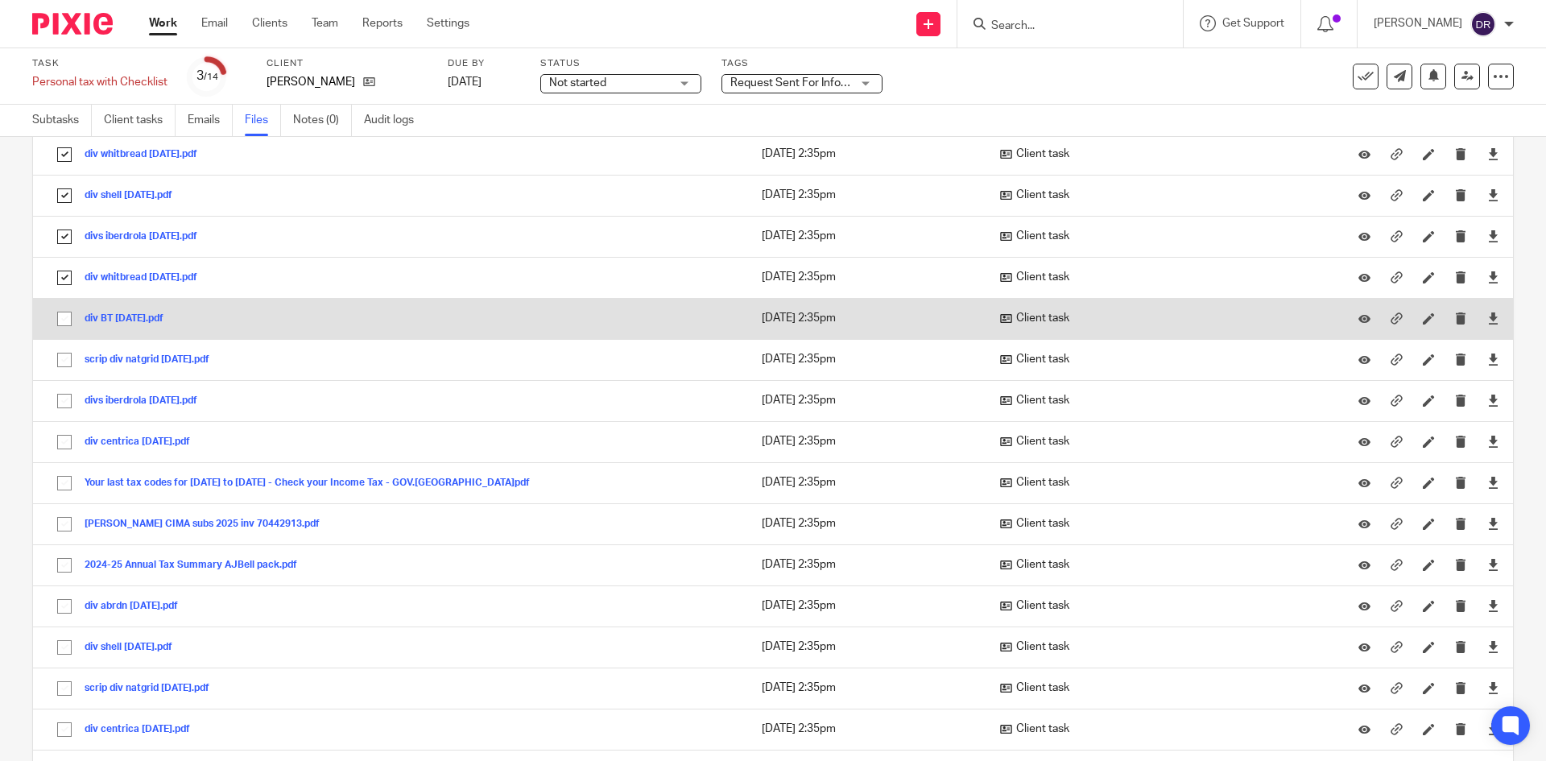
click at [61, 316] on input "checkbox" at bounding box center [64, 319] width 31 height 31
checkbox input "true"
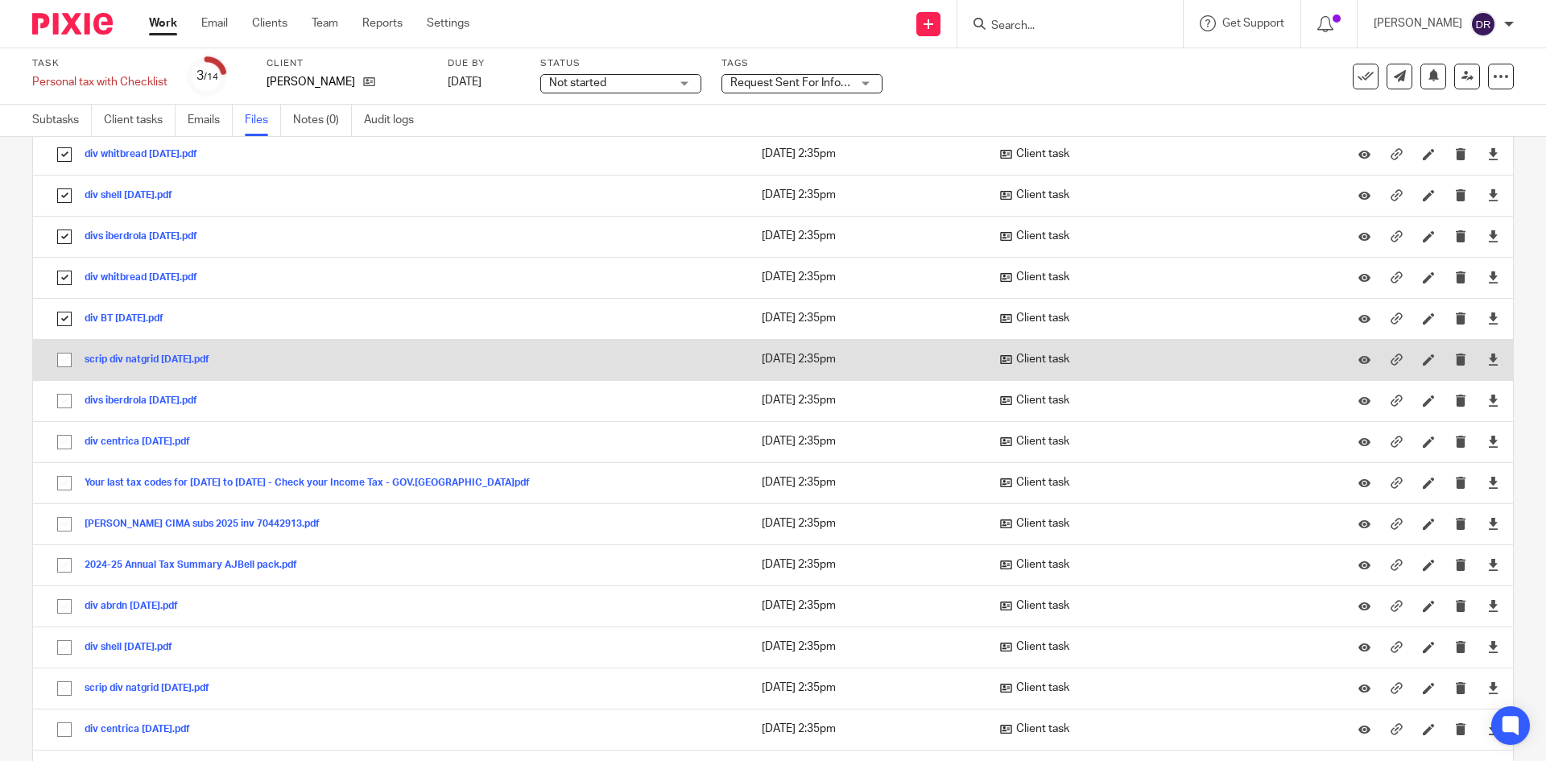
click at [58, 361] on input "checkbox" at bounding box center [64, 360] width 31 height 31
checkbox input "true"
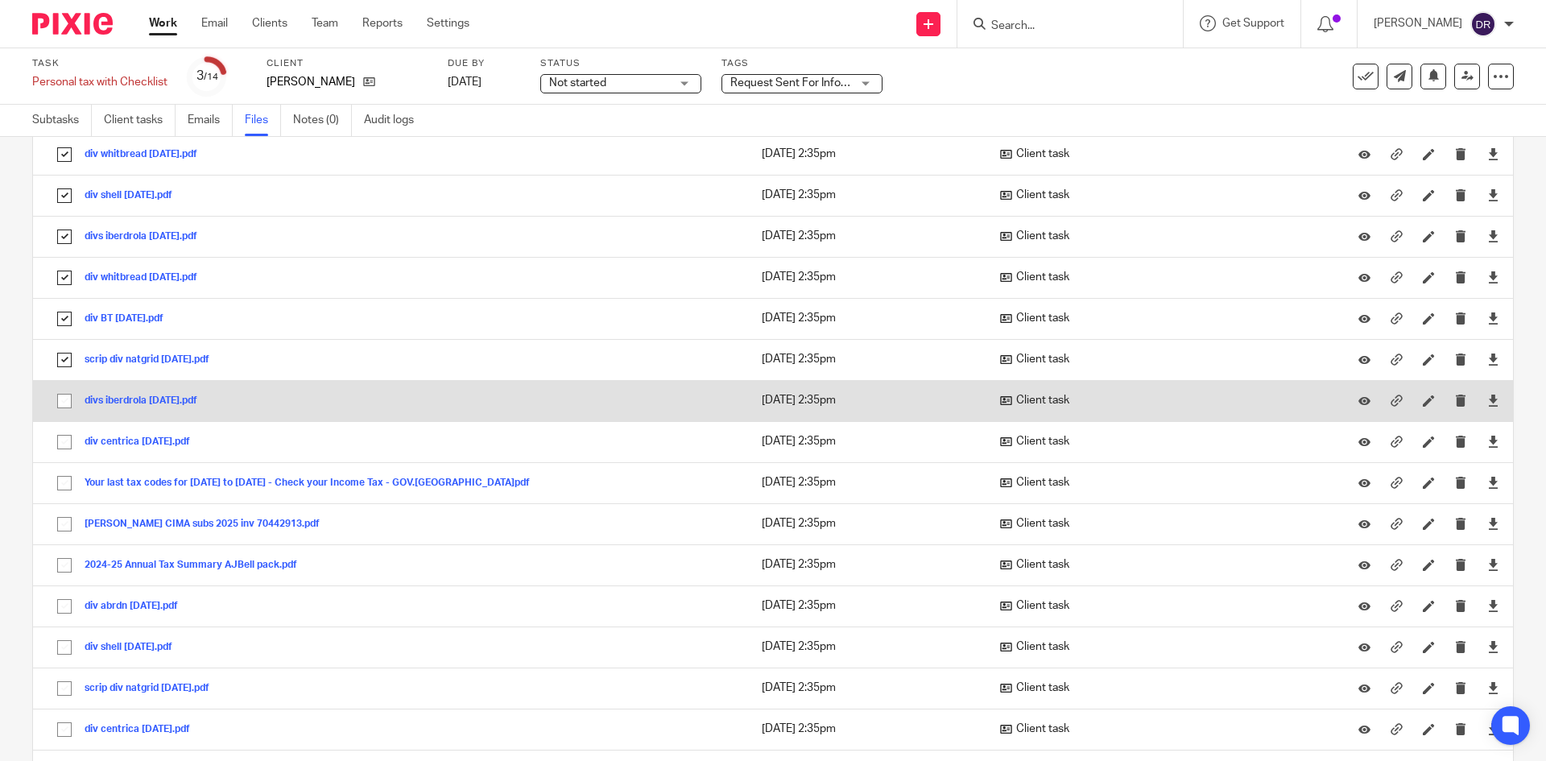
click at [64, 401] on input "checkbox" at bounding box center [64, 401] width 31 height 31
checkbox input "true"
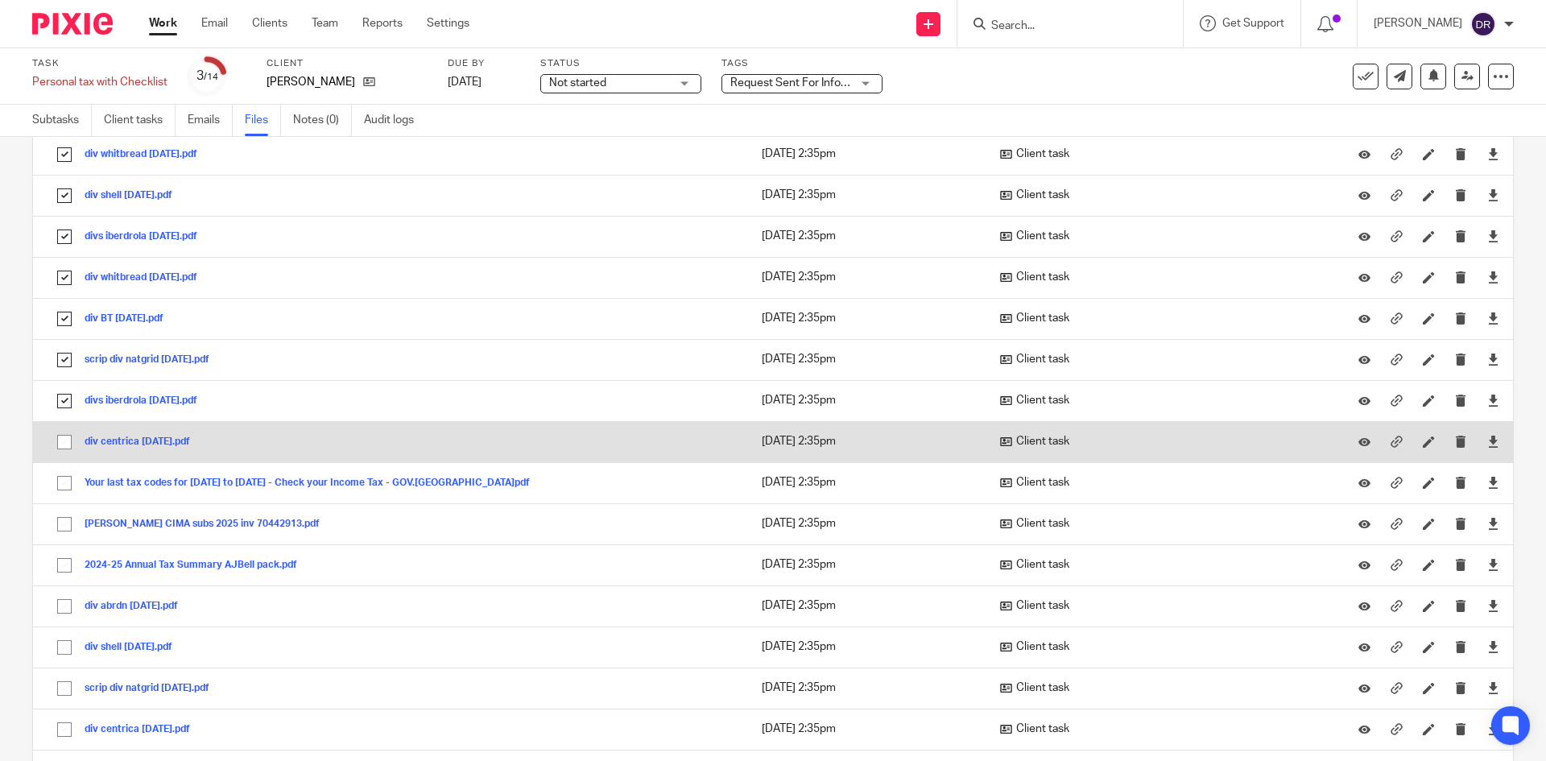
click at [63, 442] on input "checkbox" at bounding box center [64, 442] width 31 height 31
checkbox input "true"
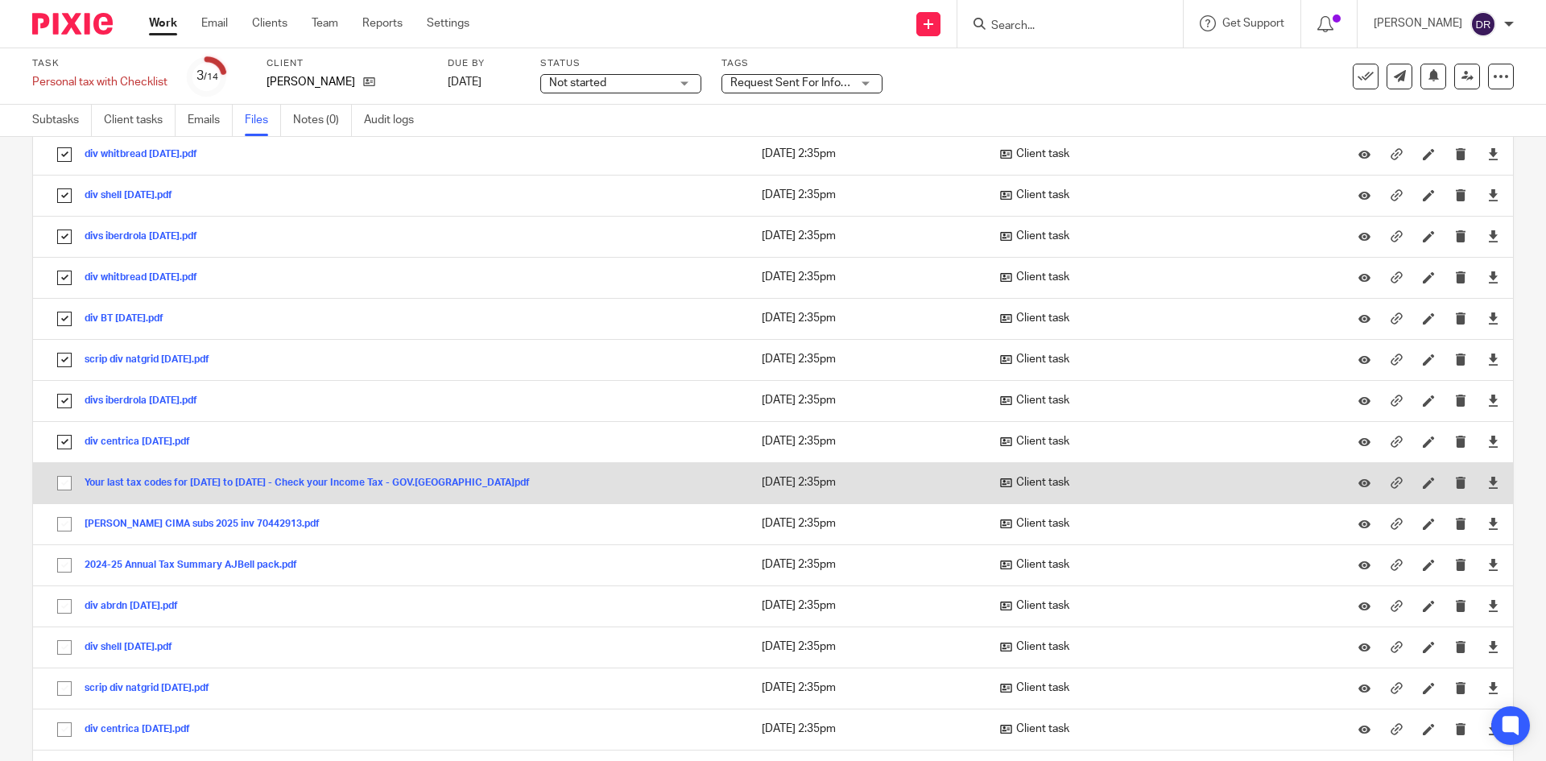
click at [64, 480] on input "checkbox" at bounding box center [64, 483] width 31 height 31
checkbox input "true"
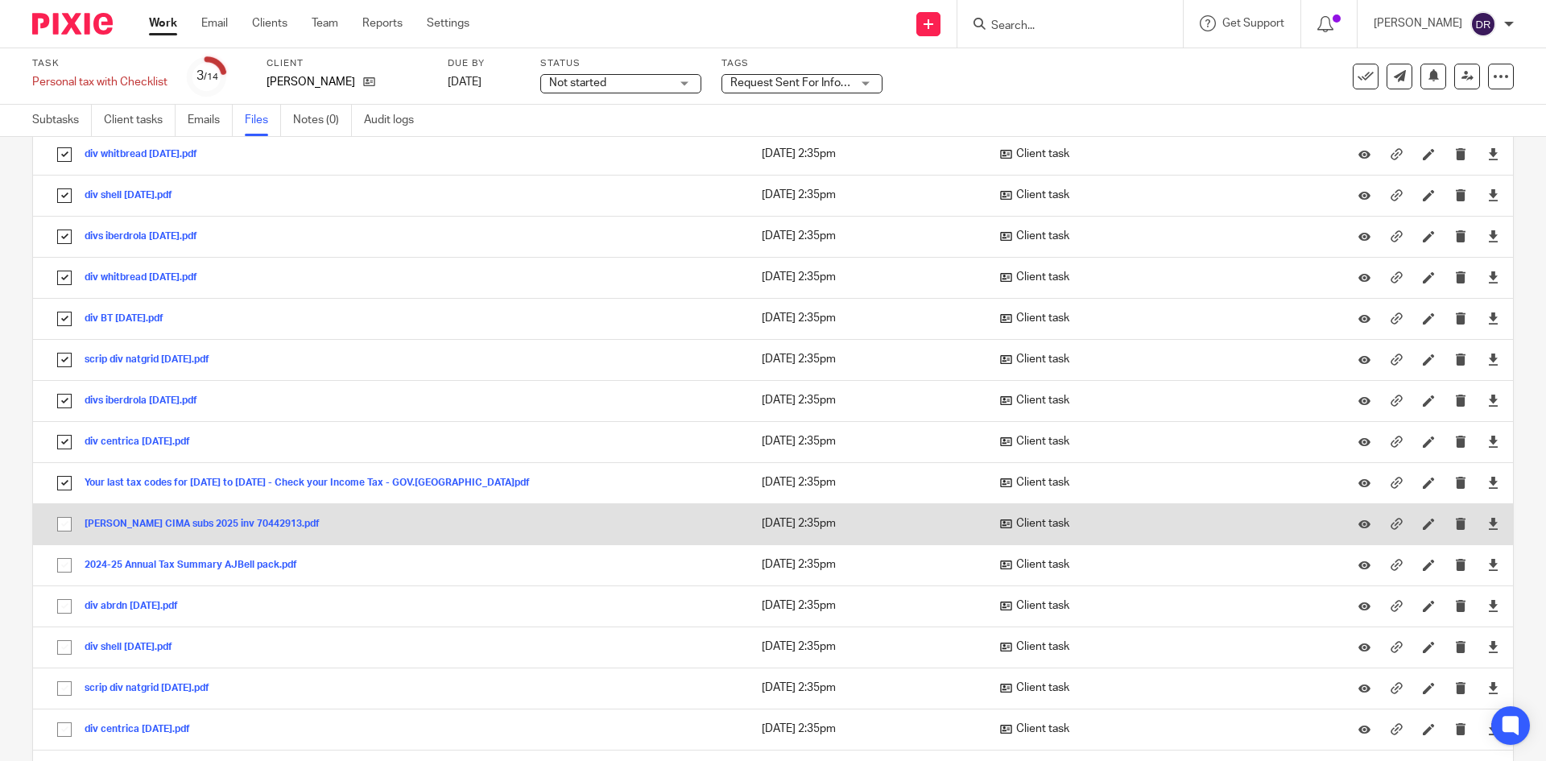
click at [66, 522] on input "checkbox" at bounding box center [64, 524] width 31 height 31
checkbox input "true"
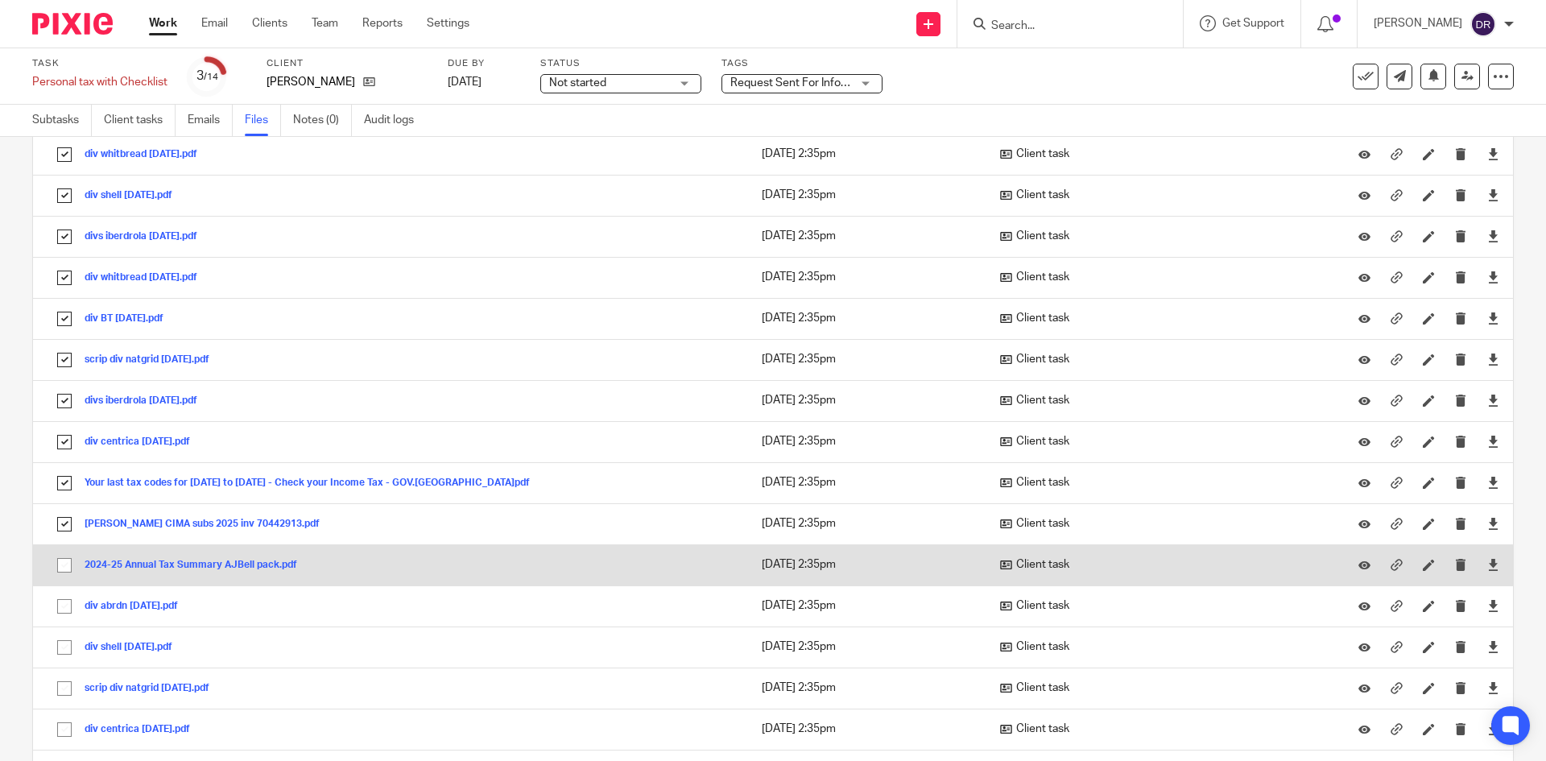
click at [63, 570] on input "checkbox" at bounding box center [64, 565] width 31 height 31
checkbox input "true"
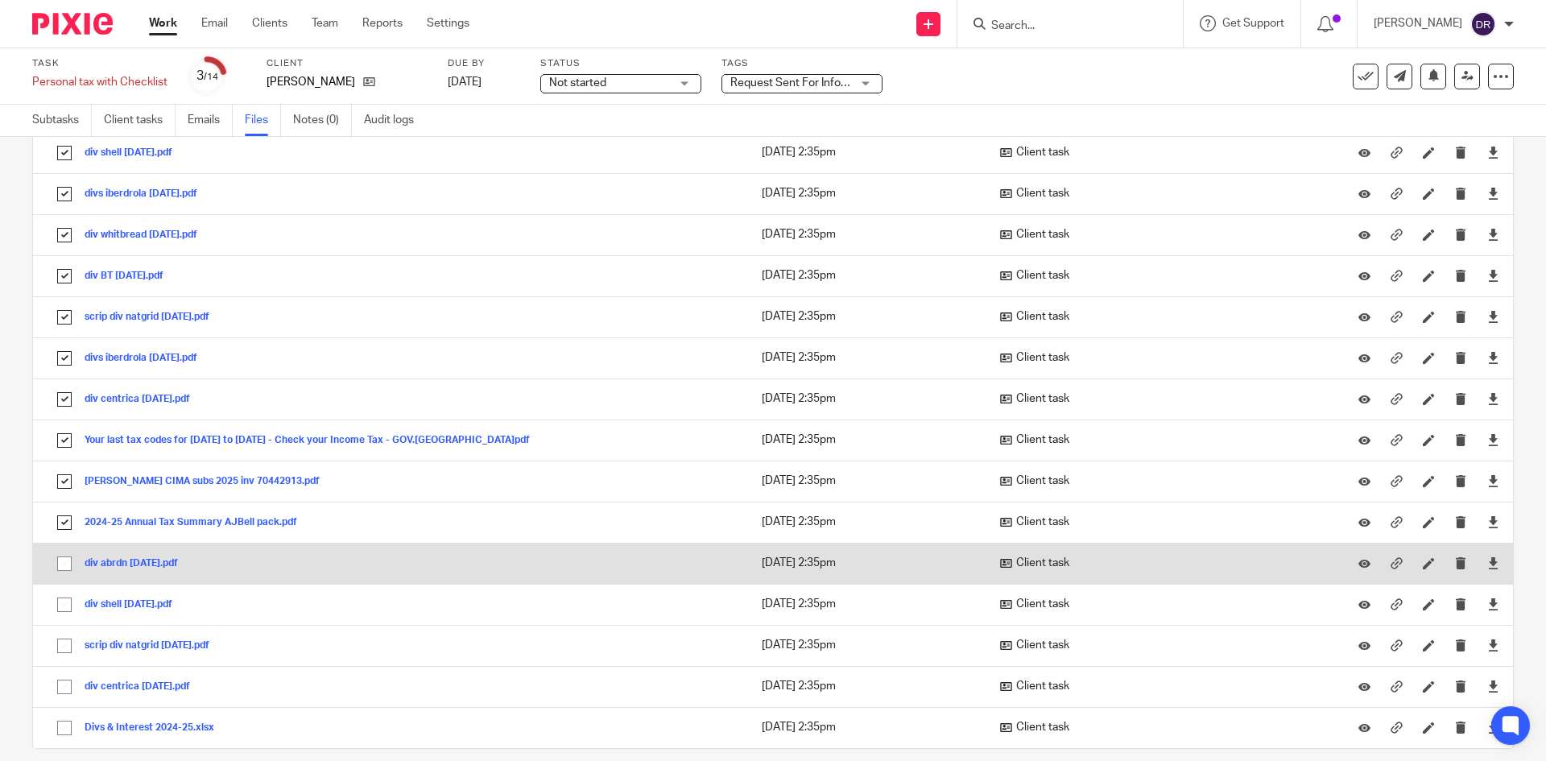
scroll to position [385, 0]
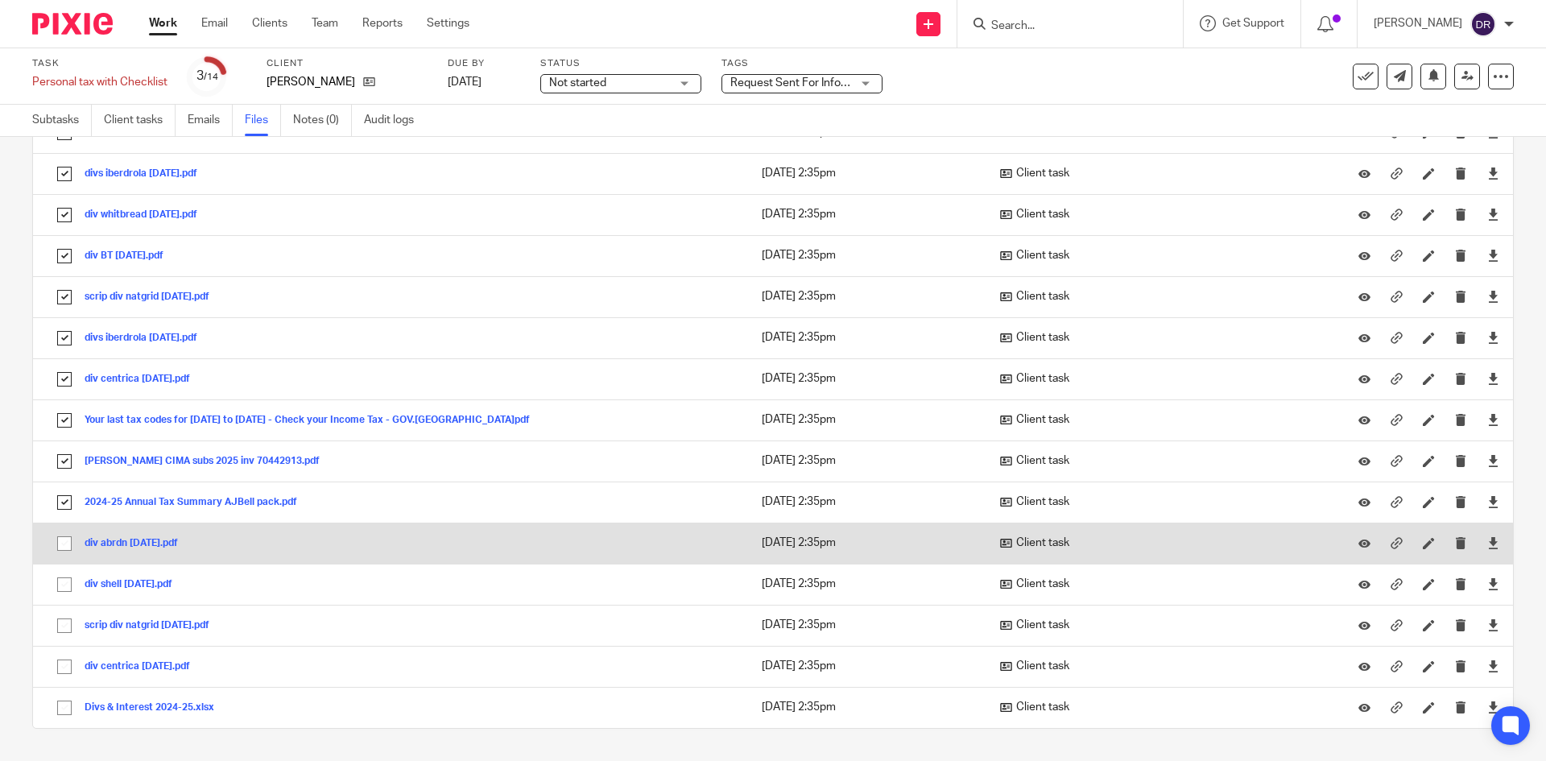
click at [62, 539] on input "checkbox" at bounding box center [64, 543] width 31 height 31
checkbox input "true"
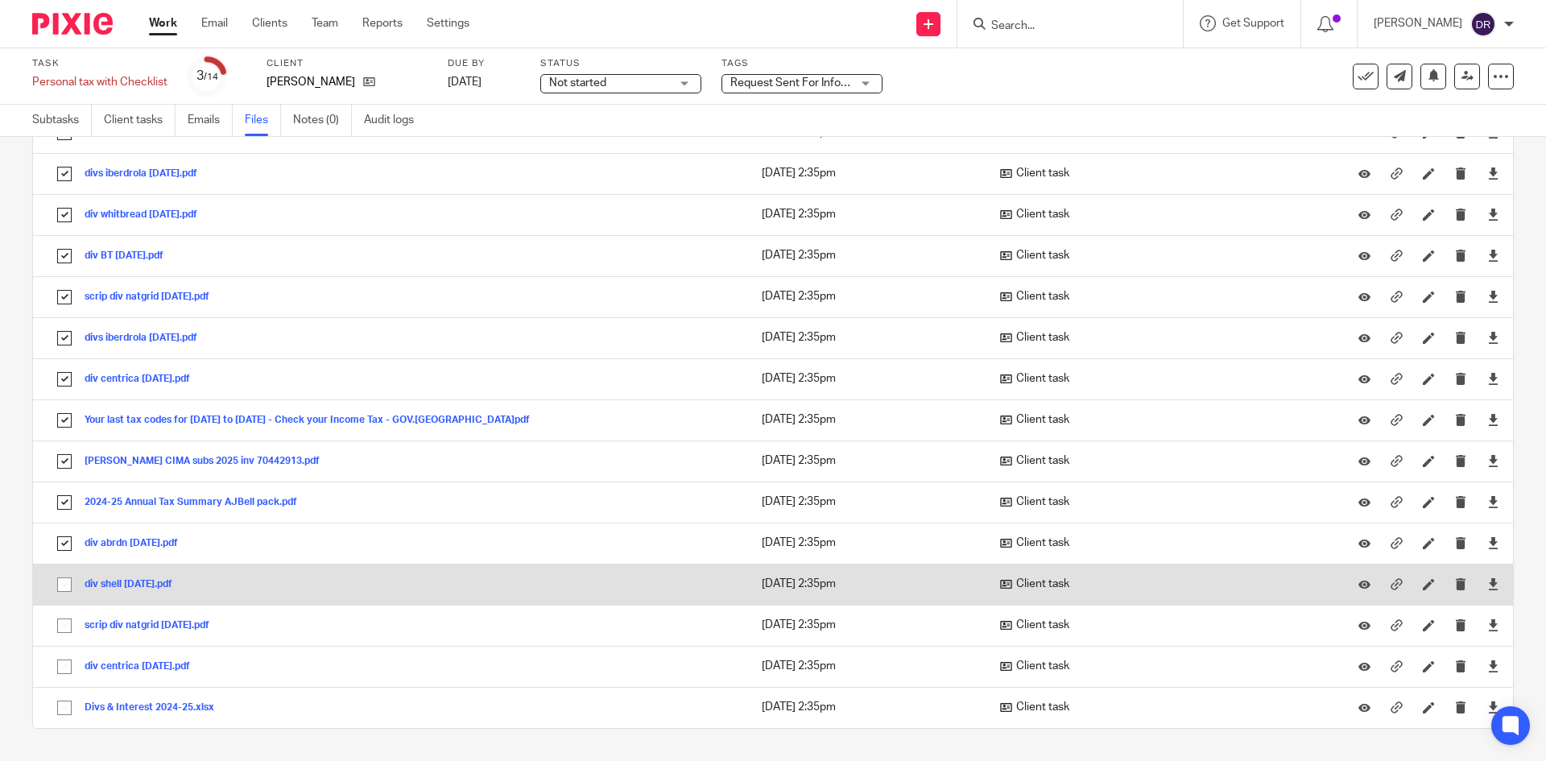
click at [64, 581] on input "checkbox" at bounding box center [64, 584] width 31 height 31
checkbox input "true"
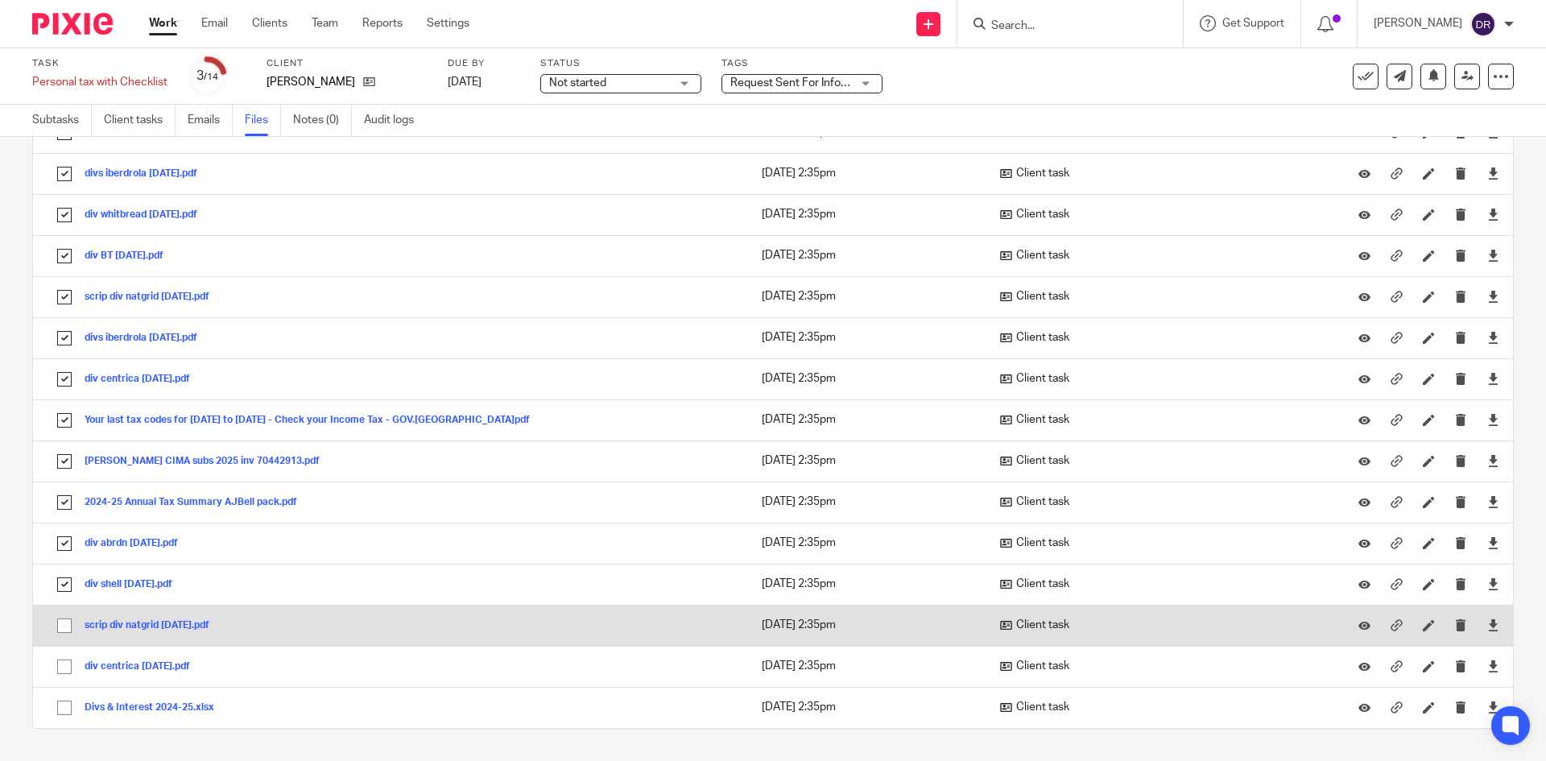
click at [64, 626] on input "checkbox" at bounding box center [64, 625] width 31 height 31
checkbox input "true"
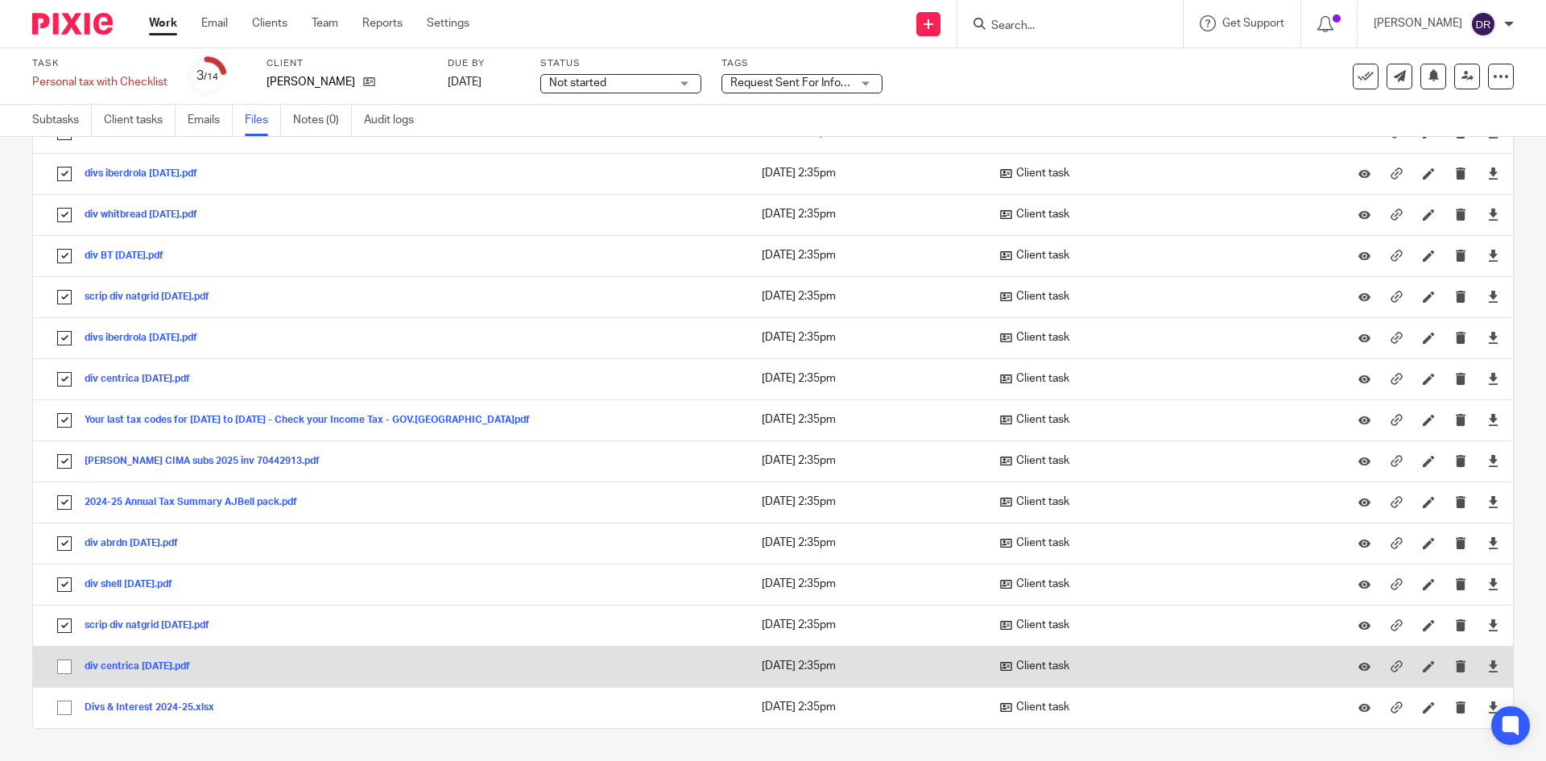
click at [70, 663] on input "checkbox" at bounding box center [64, 666] width 31 height 31
checkbox input "true"
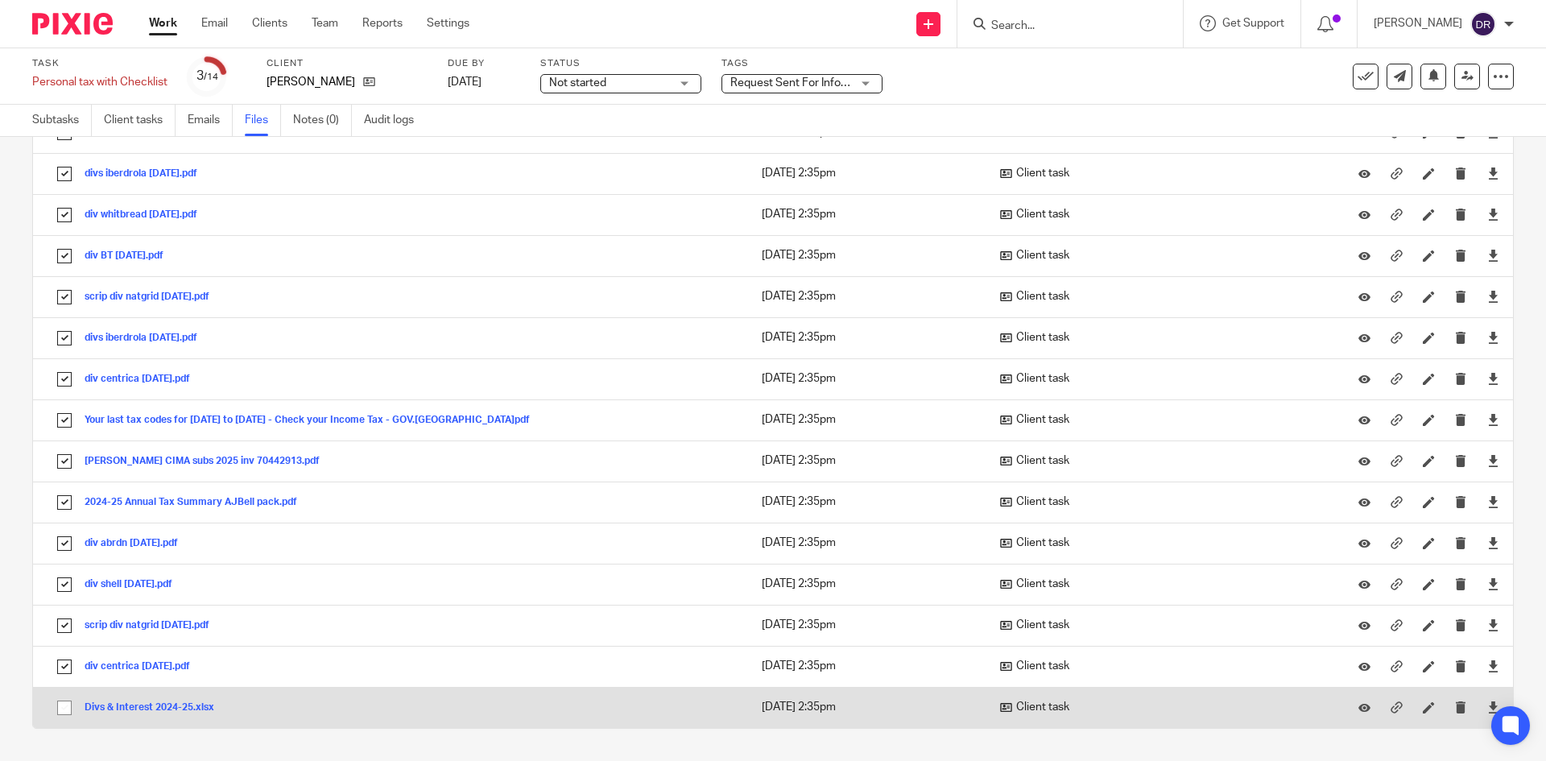
click at [66, 708] on input "checkbox" at bounding box center [64, 707] width 31 height 31
checkbox input "true"
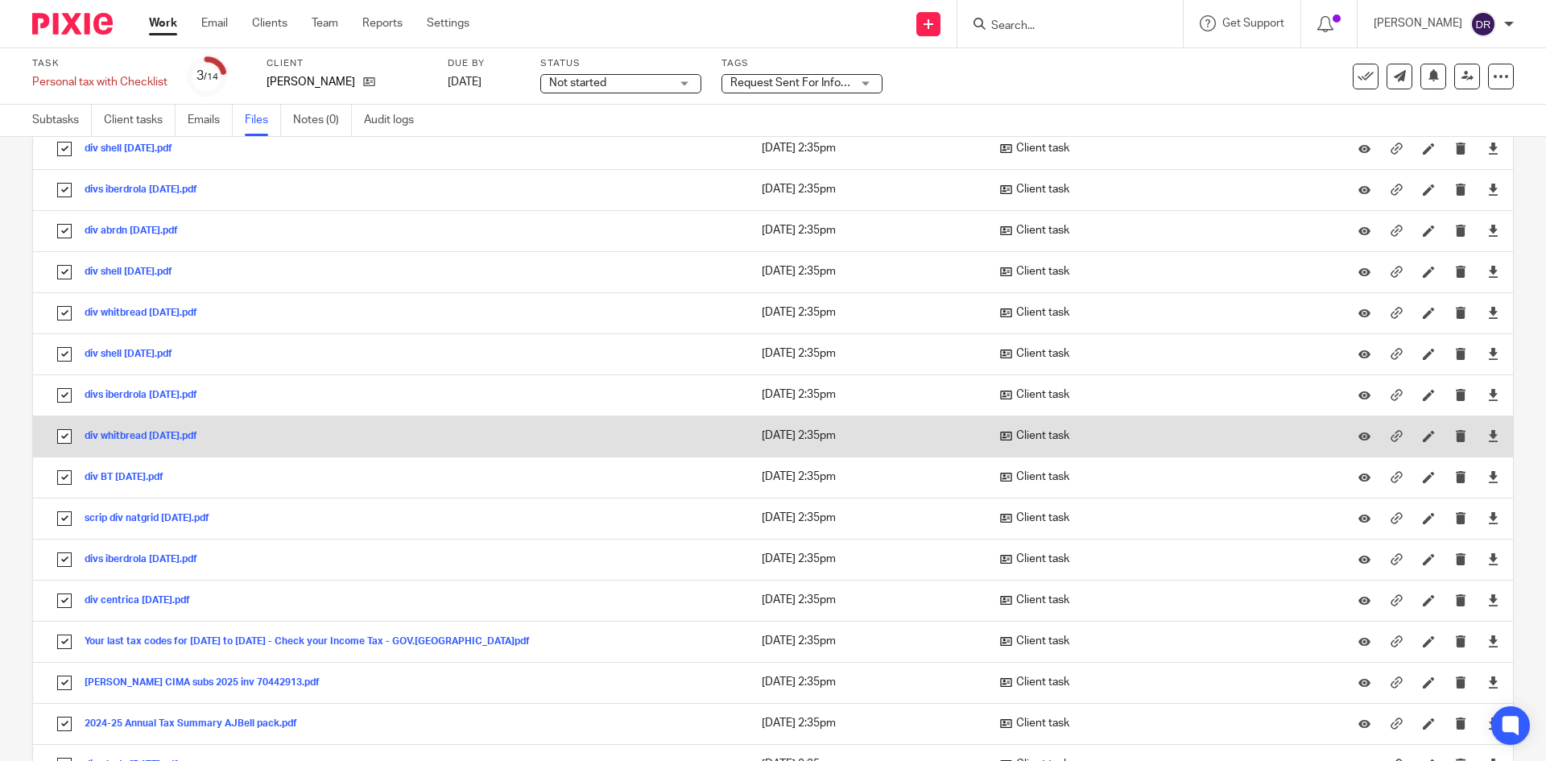
scroll to position [0, 0]
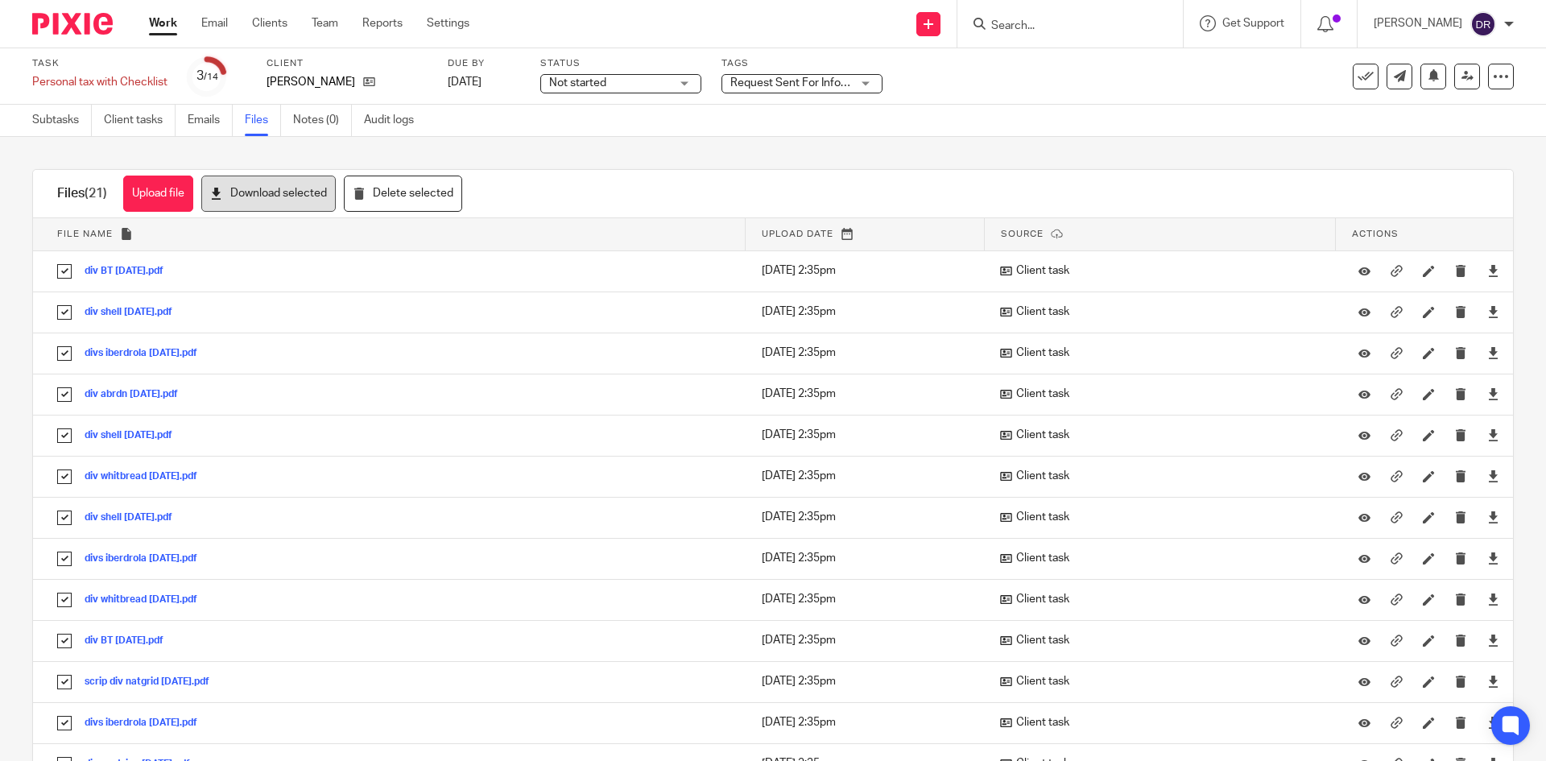
click at [256, 201] on button "Download selected" at bounding box center [268, 194] width 134 height 36
click at [138, 118] on link "Client tasks" at bounding box center [140, 120] width 72 height 31
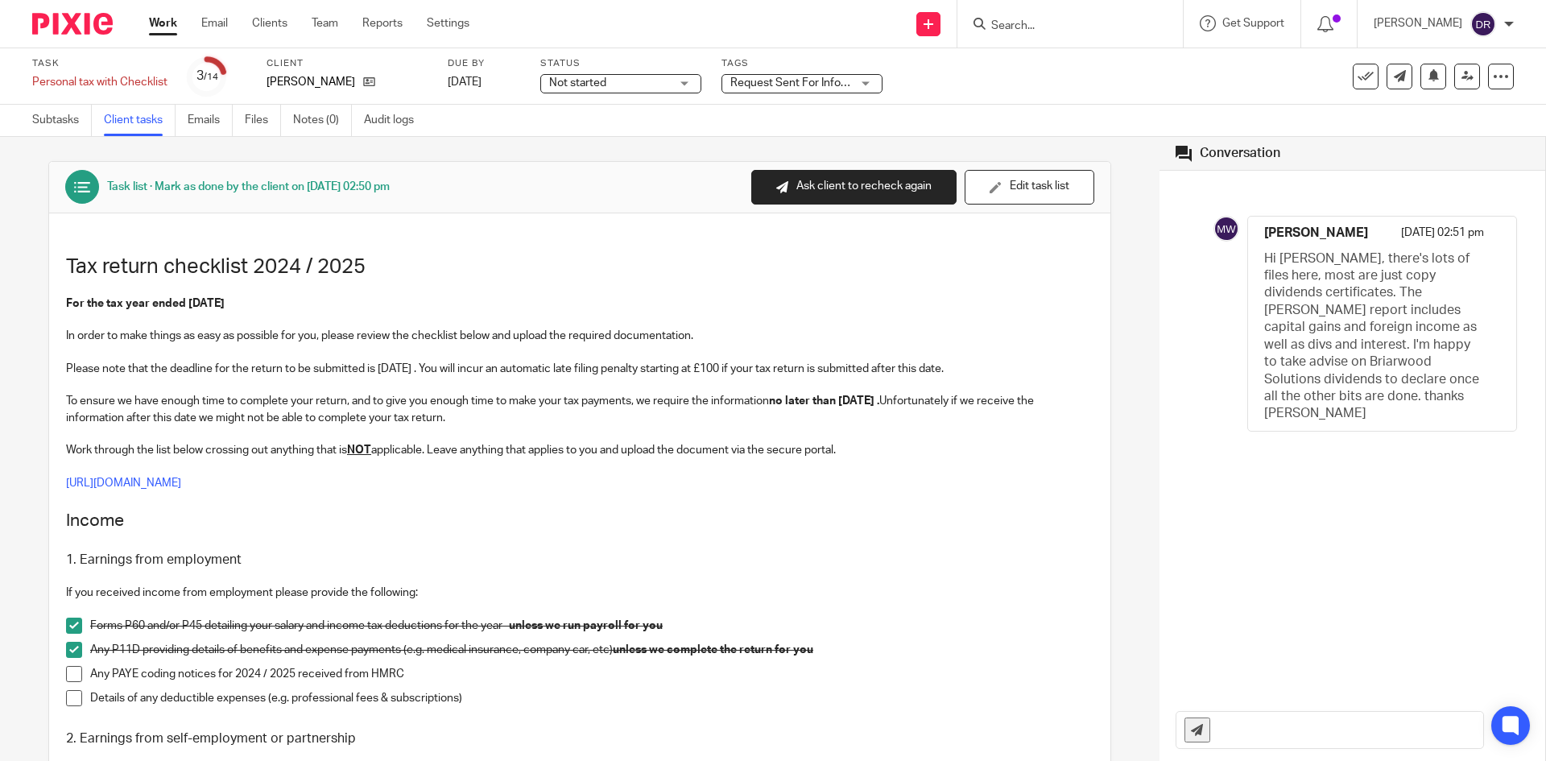
click at [1228, 727] on input "text" at bounding box center [1350, 730] width 265 height 36
type input "H"
click at [260, 119] on link "Files" at bounding box center [263, 120] width 36 height 31
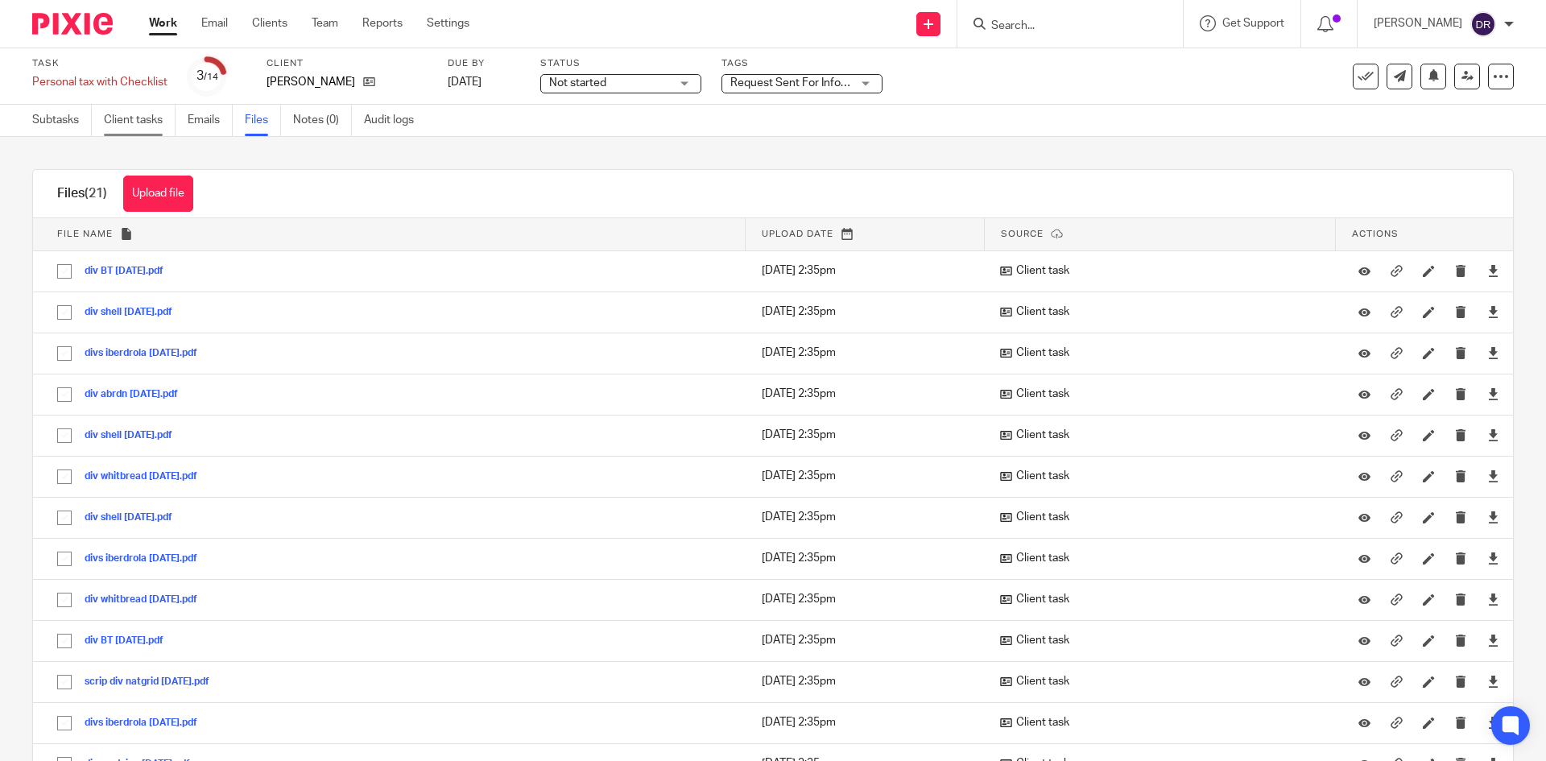
click at [144, 119] on link "Client tasks" at bounding box center [140, 120] width 72 height 31
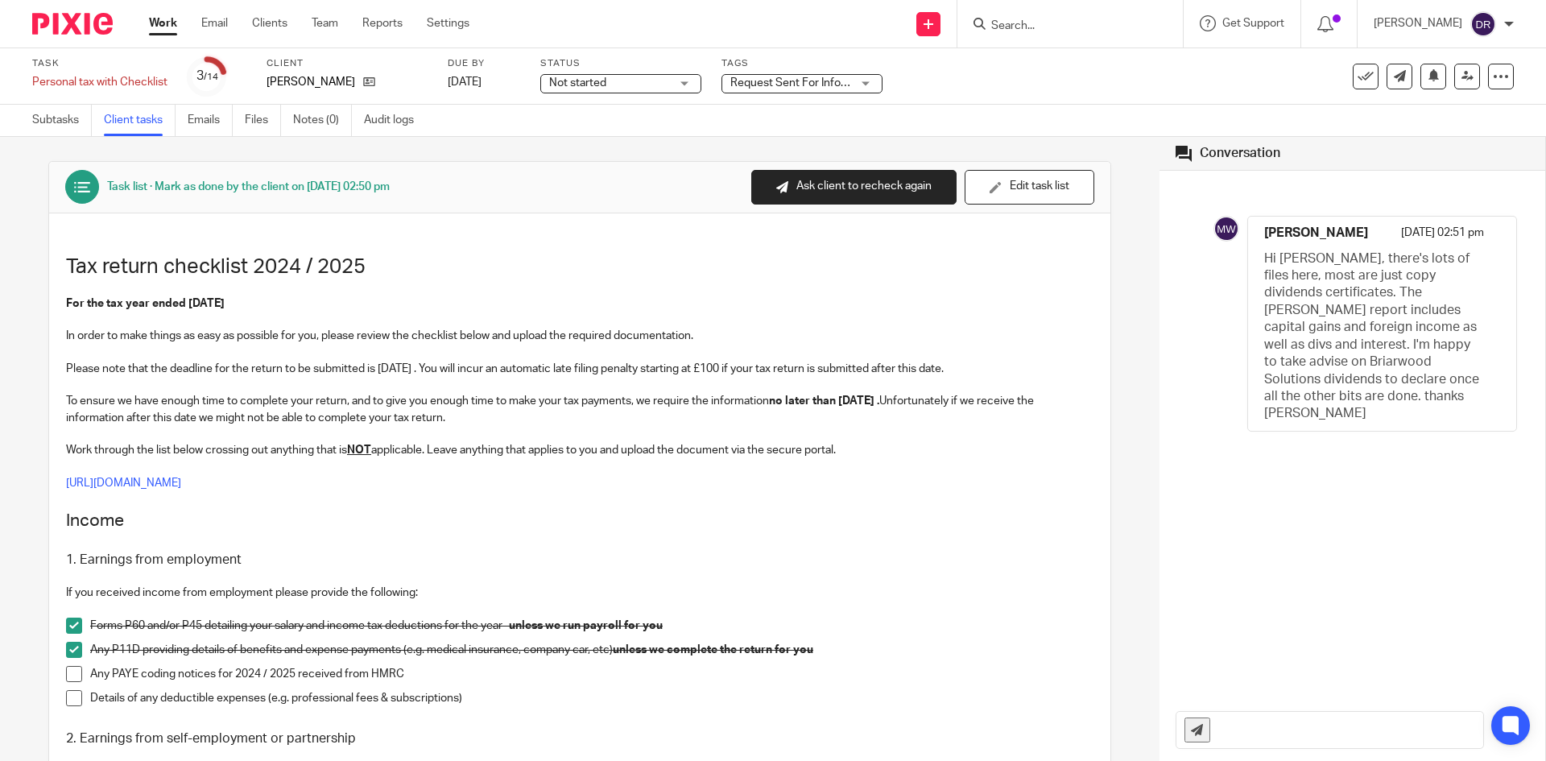
click at [1233, 732] on input "text" at bounding box center [1350, 730] width 265 height 36
drag, startPoint x: 1388, startPoint y: 730, endPoint x: 1403, endPoint y: 734, distance: 14.8
click at [1388, 730] on input "Hi [PERSON_NAME]. We have not been provided with the documents from Parme" at bounding box center [1350, 730] width 265 height 36
click at [1418, 731] on input "Hi [PERSON_NAME]. We have not been provided with the documents from [GEOGRAPHIC…" at bounding box center [1350, 730] width 265 height 36
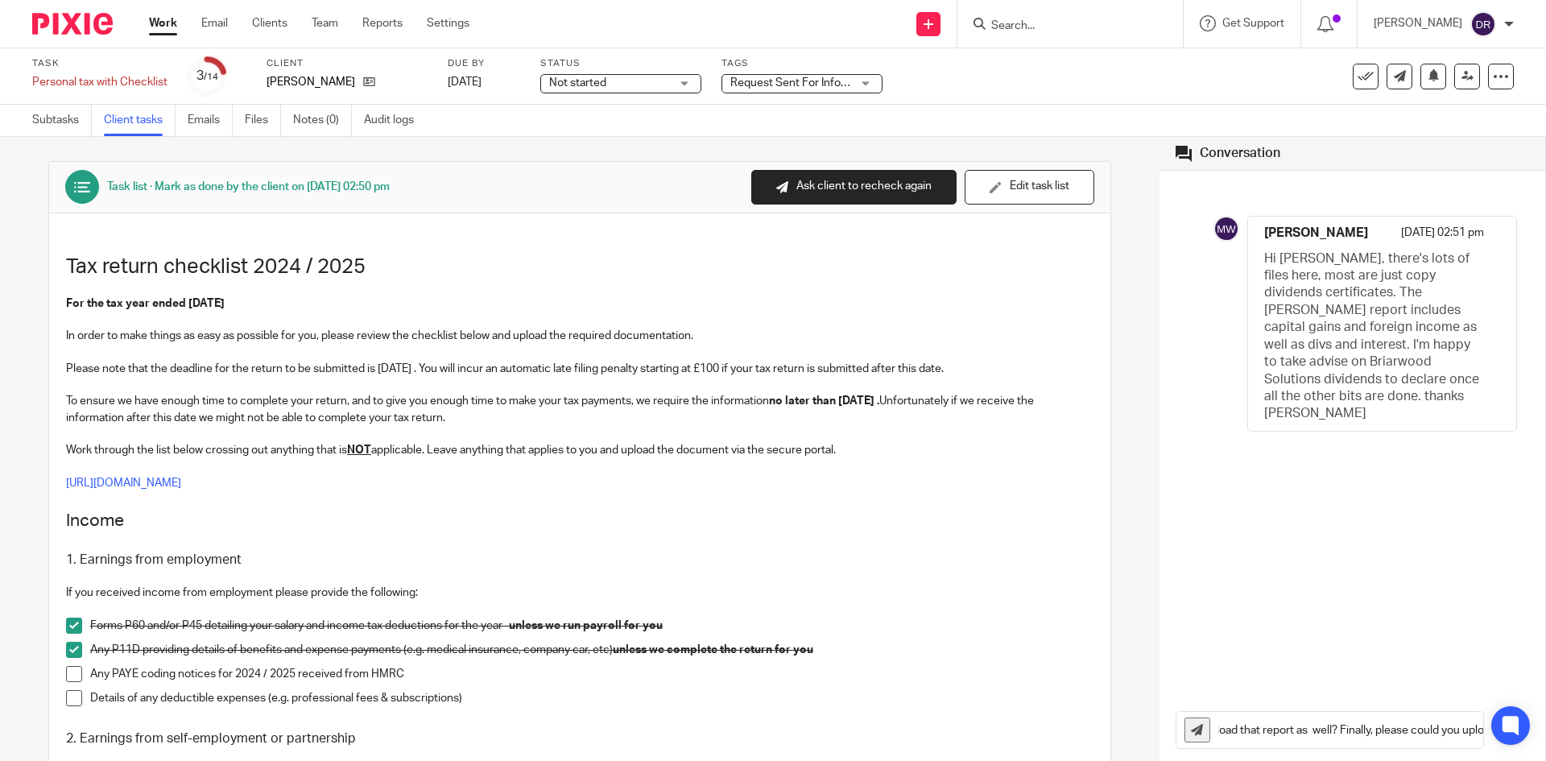
scroll to position [0, 0]
click at [1453, 726] on input "Hi [PERSON_NAME]. We have not been provided with the documents from [GEOGRAPHIC…" at bounding box center [1350, 730] width 265 height 36
click at [1462, 727] on input "Hi [PERSON_NAME]. We have not been provided with the documents from [GEOGRAPHIC…" at bounding box center [1350, 730] width 265 height 36
click at [1466, 728] on input "Hi [PERSON_NAME]. We have not been provided with the documents from [GEOGRAPHIC…" at bounding box center [1350, 730] width 265 height 36
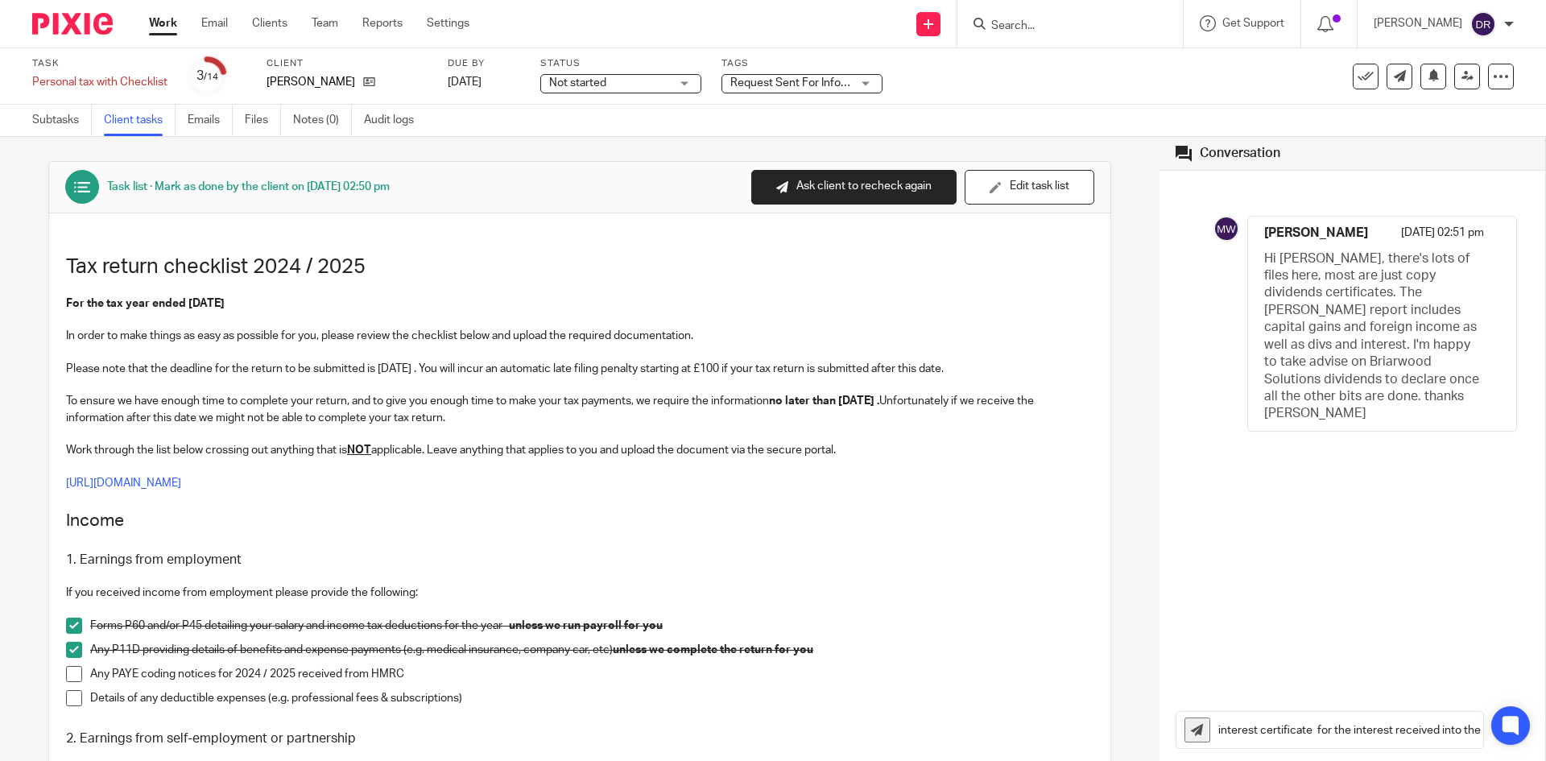
click at [1296, 731] on input "Hi [PERSON_NAME]. We have not been provided with the documents from [GEOGRAPHIC…" at bounding box center [1350, 730] width 265 height 36
type input "Hi [PERSON_NAME]. We have not been provided with the documents from [GEOGRAPHIC…"
click at [1519, 729] on icon at bounding box center [1511, 725] width 18 height 21
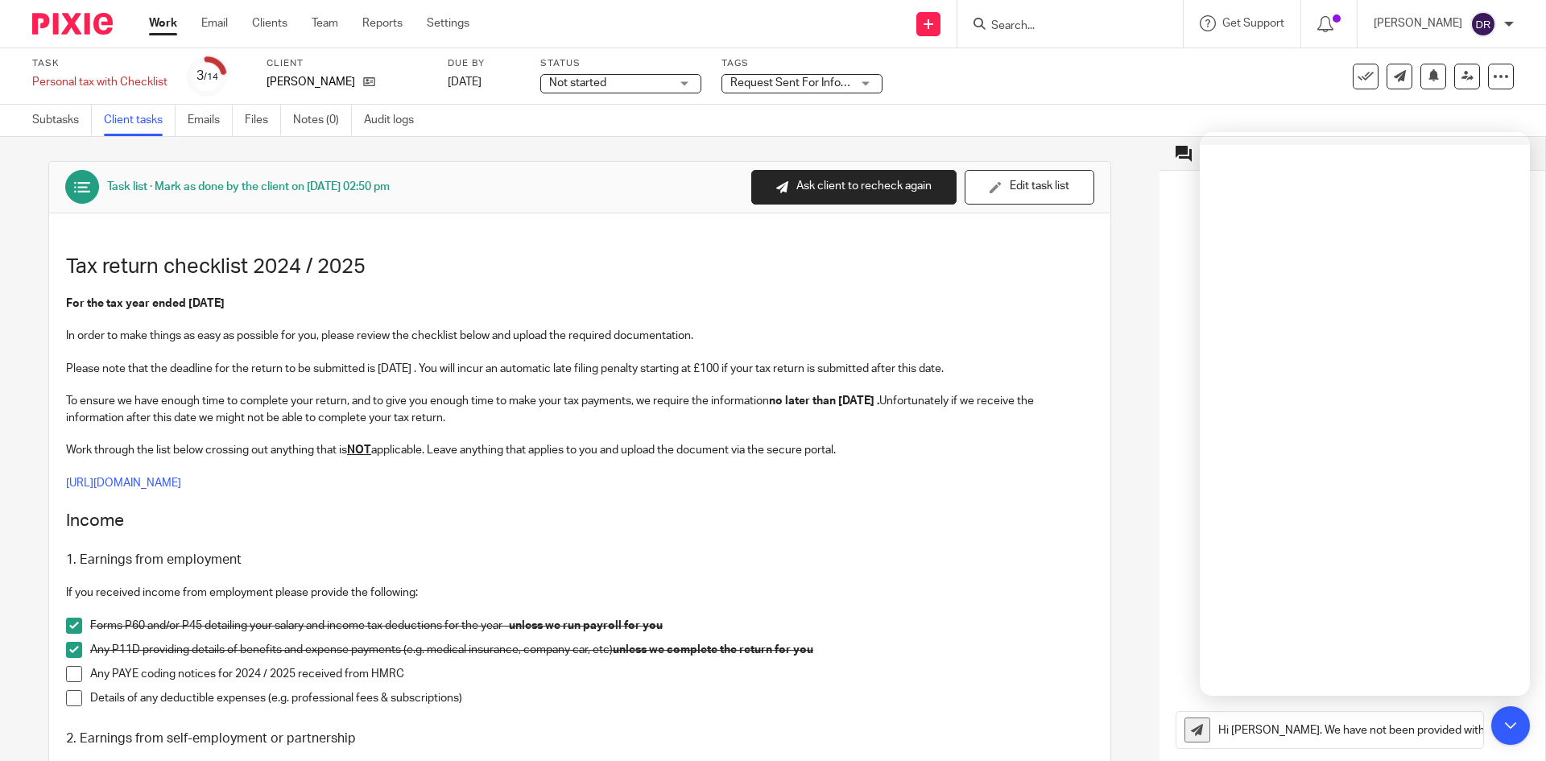
click at [1471, 731] on input "Hi [PERSON_NAME]. We have not been provided with the documents from [GEOGRAPHIC…" at bounding box center [1350, 730] width 265 height 36
click at [1191, 734] on icon at bounding box center [1197, 730] width 12 height 12
